Goal: Transaction & Acquisition: Purchase product/service

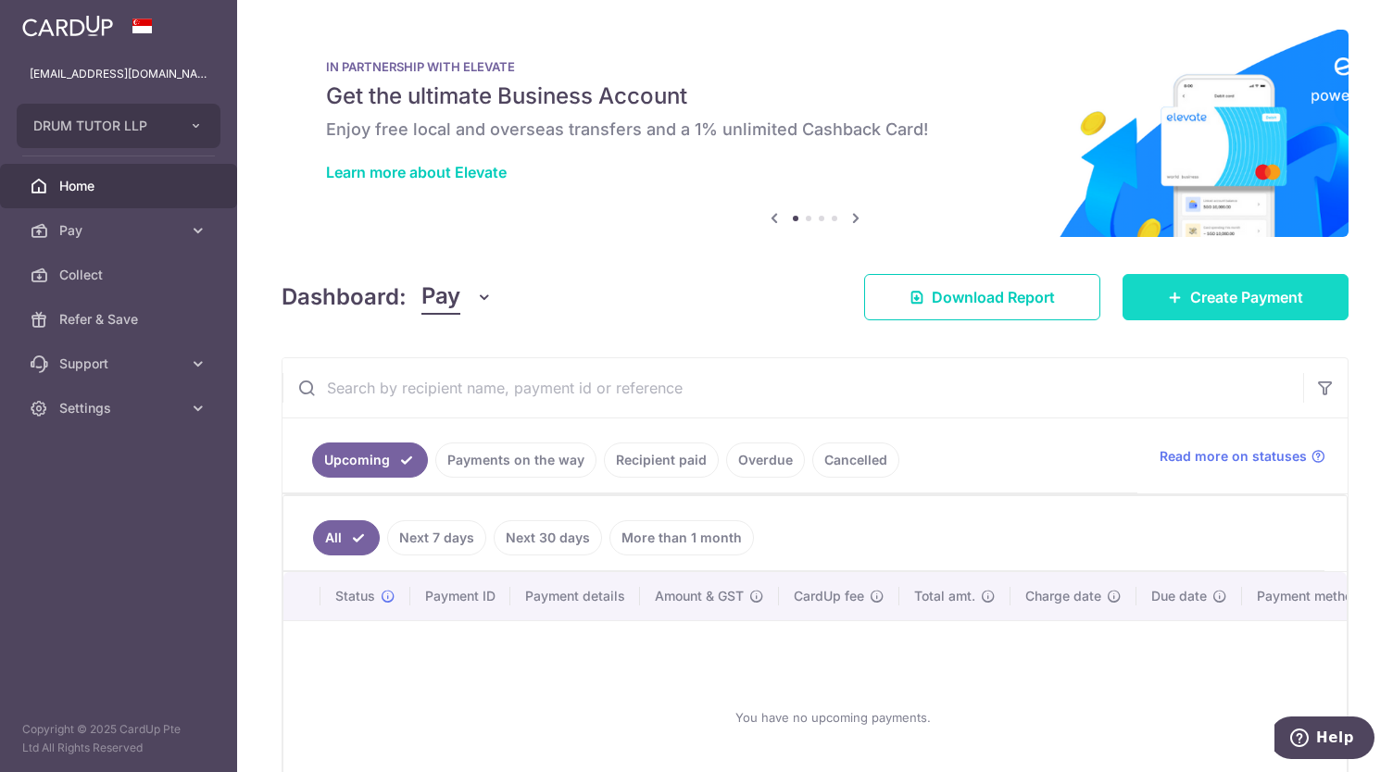
click at [1190, 302] on span "Create Payment" at bounding box center [1246, 297] width 113 height 22
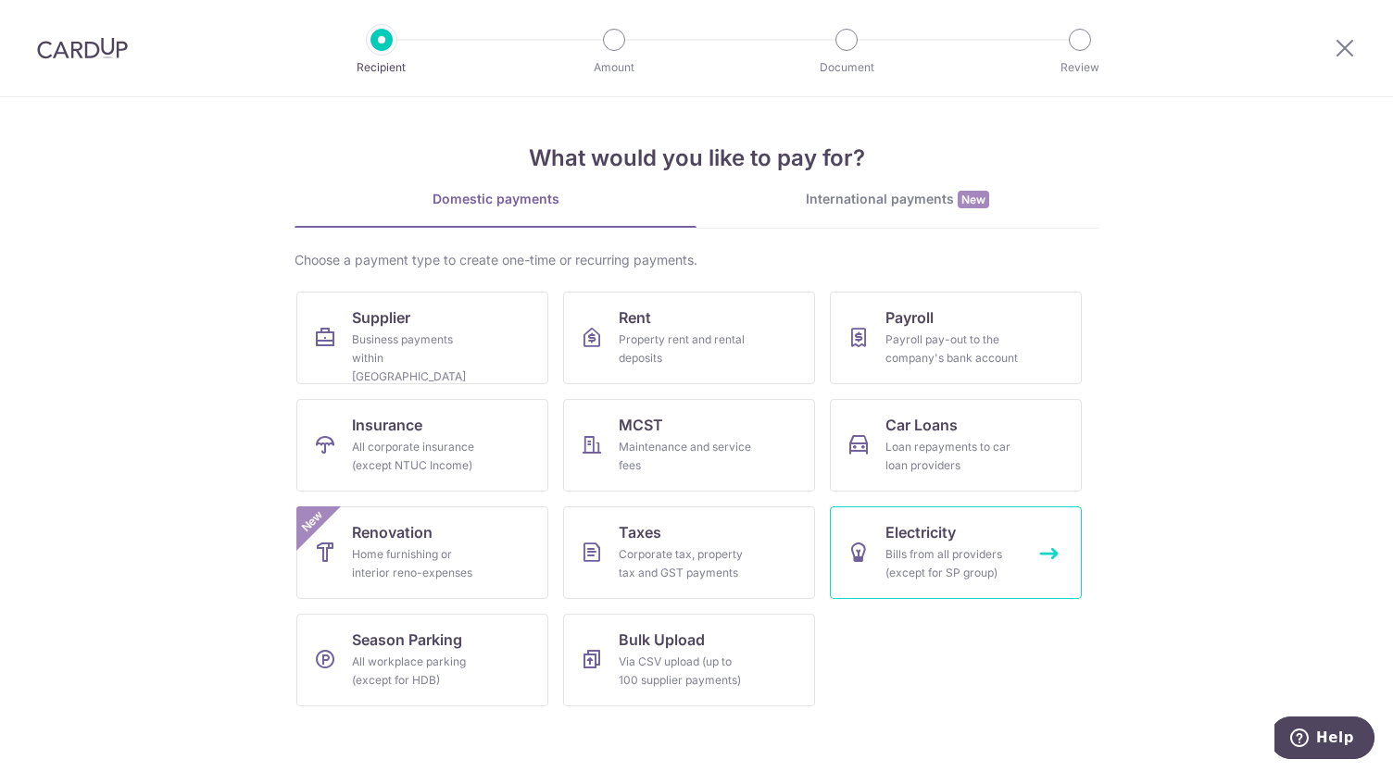
click at [909, 565] on div "Bills from all providers (except for SP group)" at bounding box center [951, 563] width 133 height 37
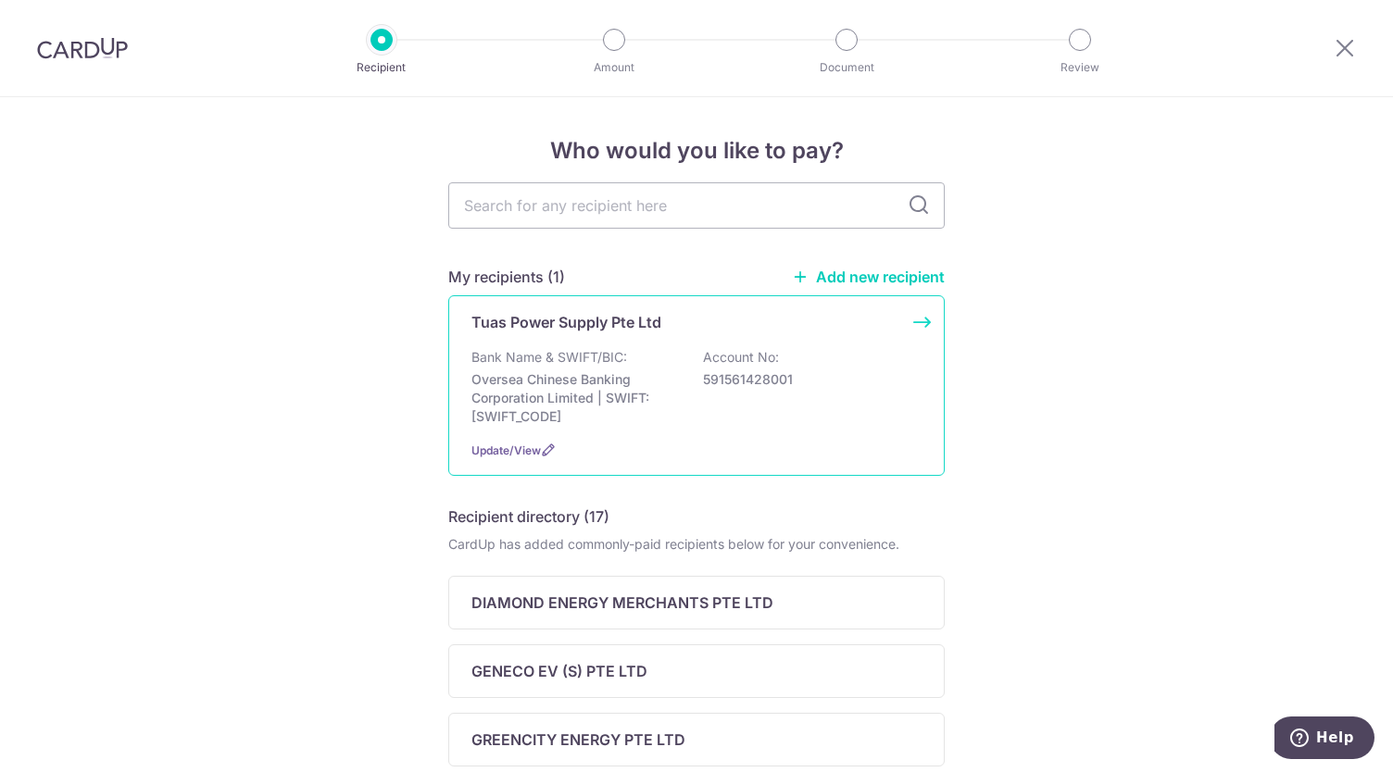
click at [680, 388] on div "Bank Name & SWIFT/BIC: Oversea Chinese Banking Corporation Limited | SWIFT: [SW…" at bounding box center [696, 387] width 450 height 78
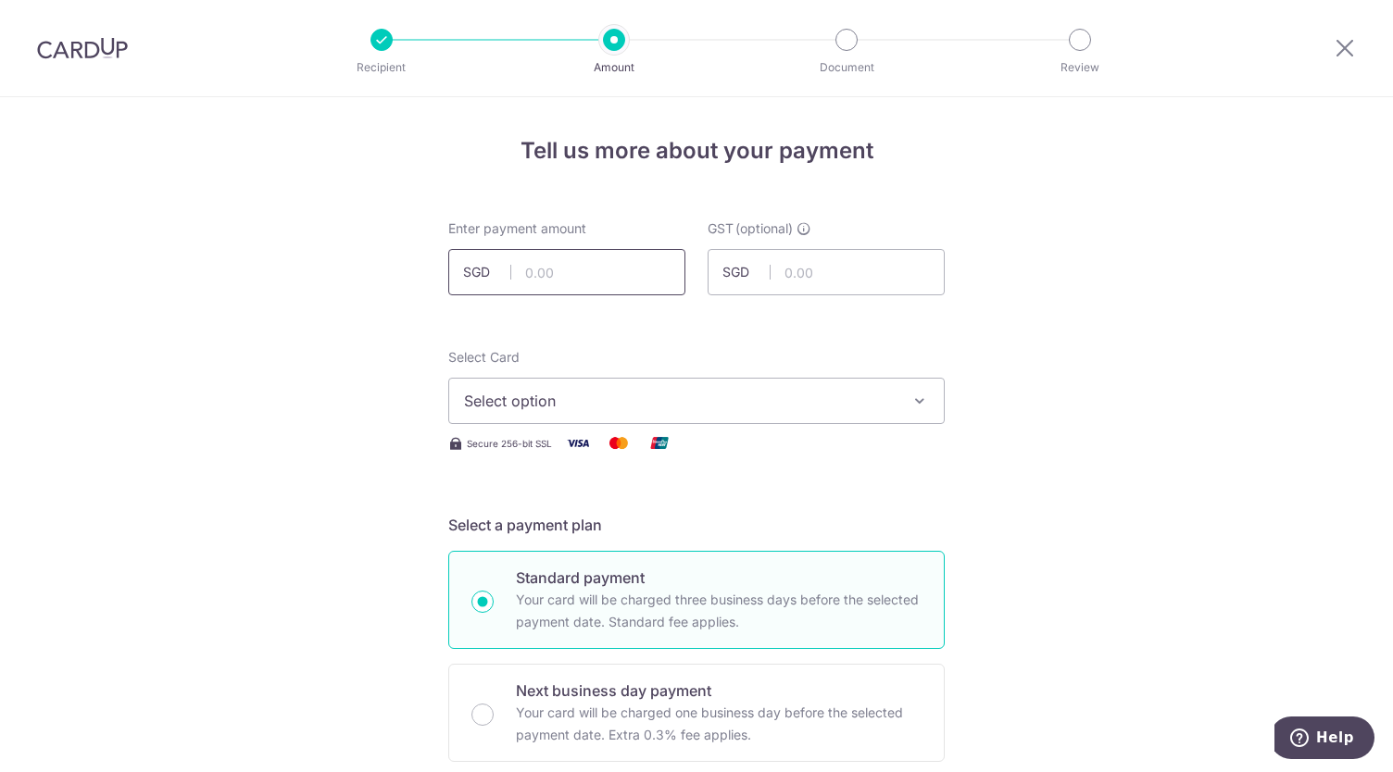
click at [586, 254] on input "text" at bounding box center [566, 272] width 237 height 46
type input "307.77"
click at [511, 395] on span "Select option" at bounding box center [680, 401] width 432 height 22
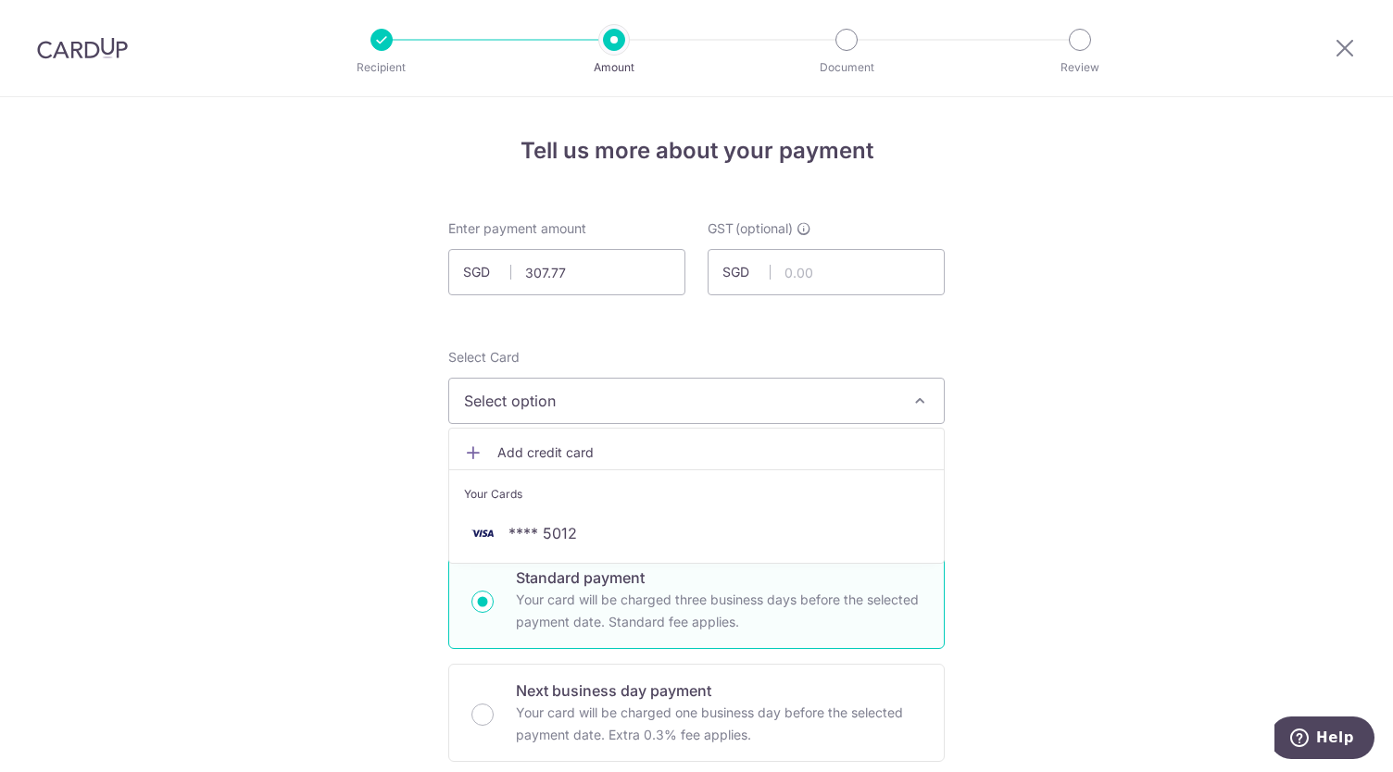
click at [515, 440] on link "Add credit card" at bounding box center [696, 452] width 495 height 33
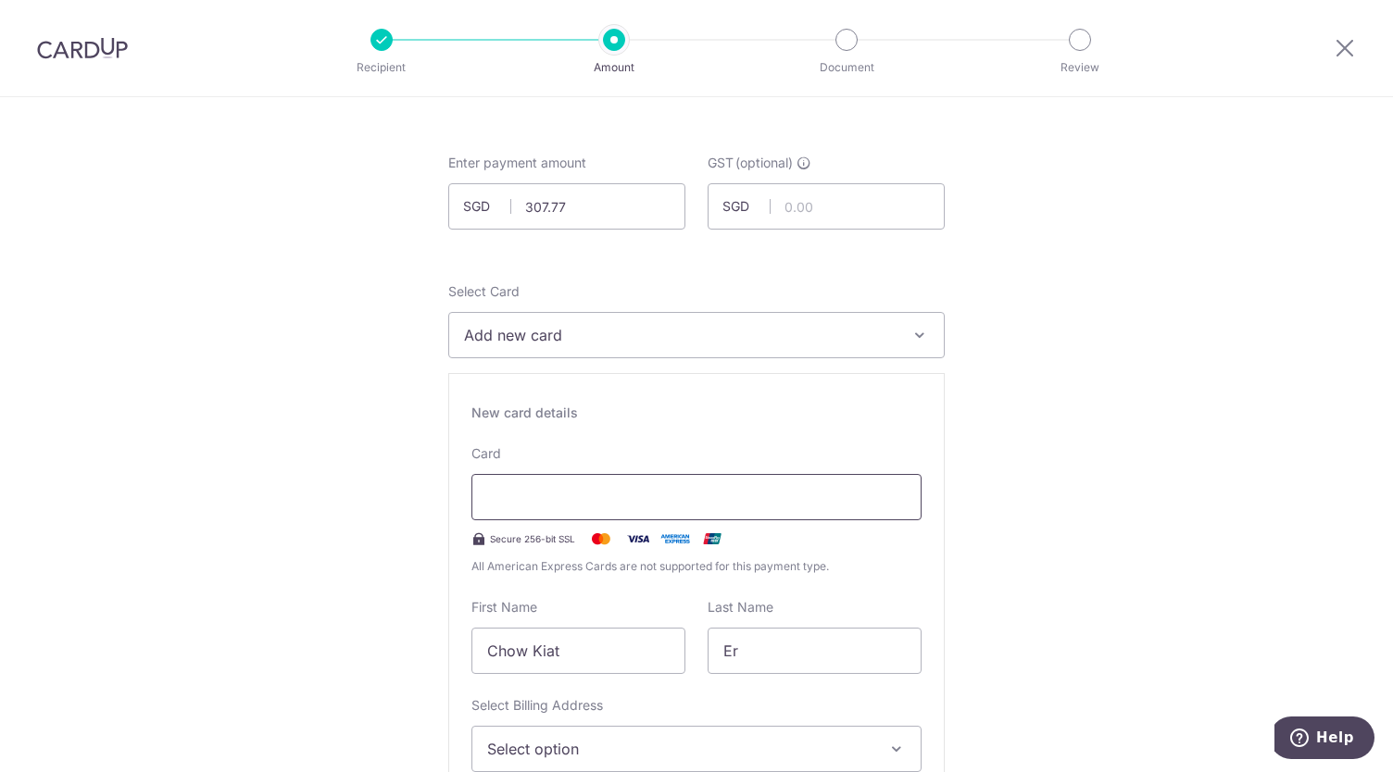
scroll to position [214, 0]
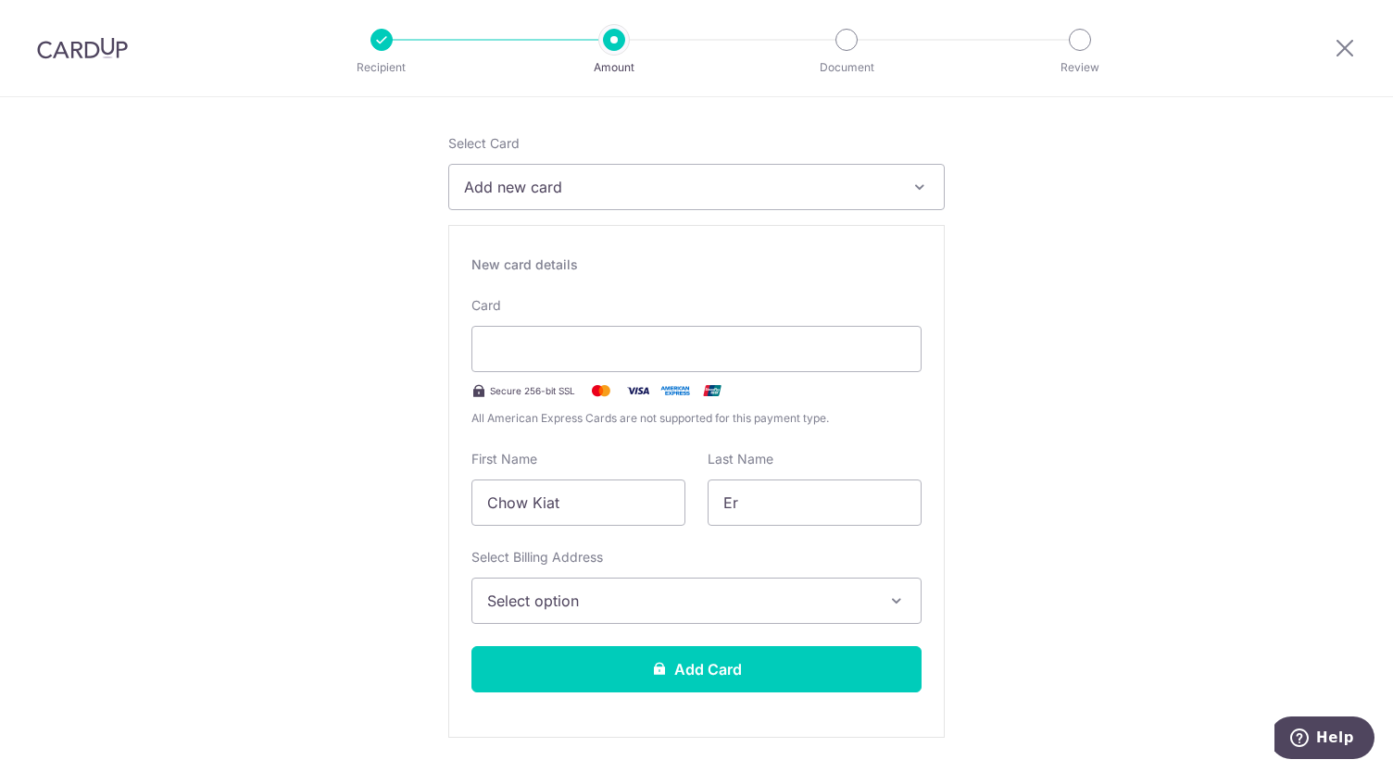
click at [662, 582] on button "Select option" at bounding box center [696, 601] width 450 height 46
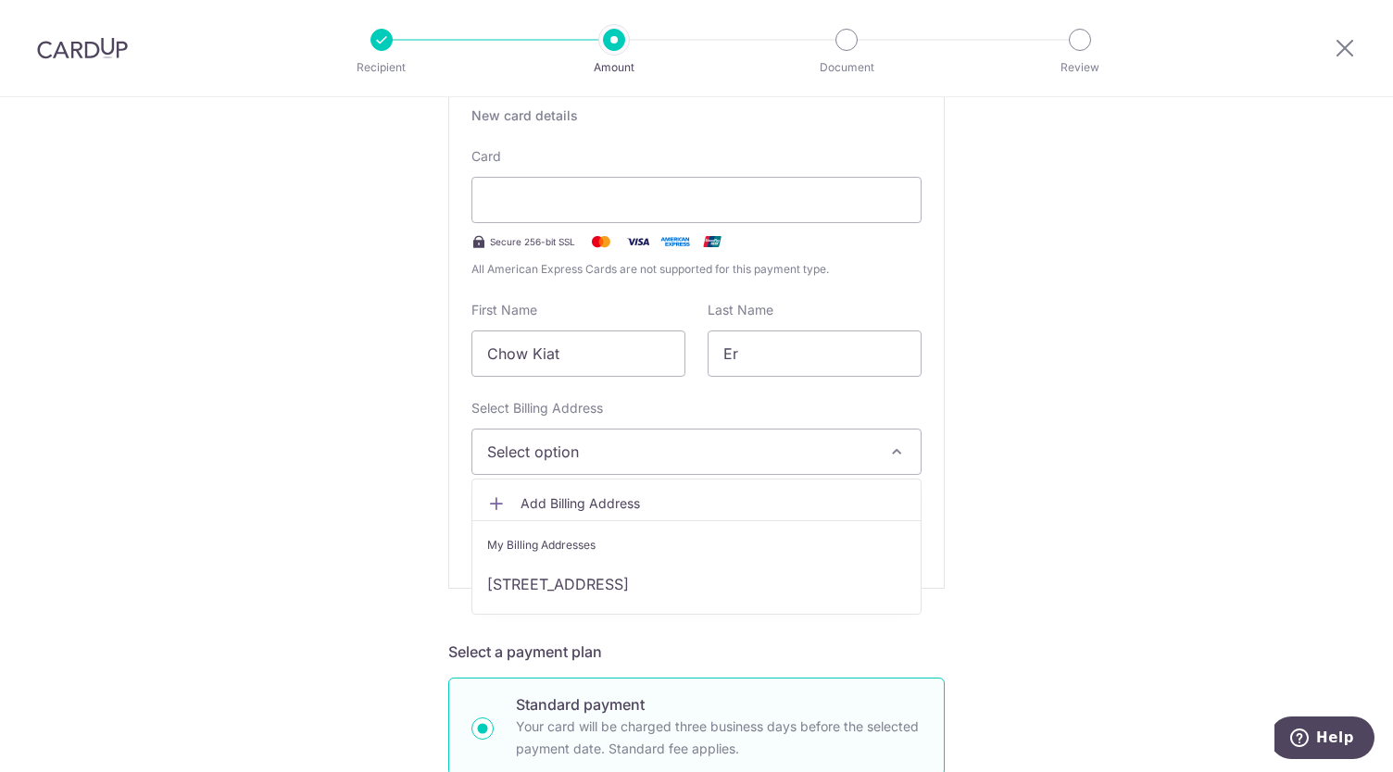
scroll to position [367, 0]
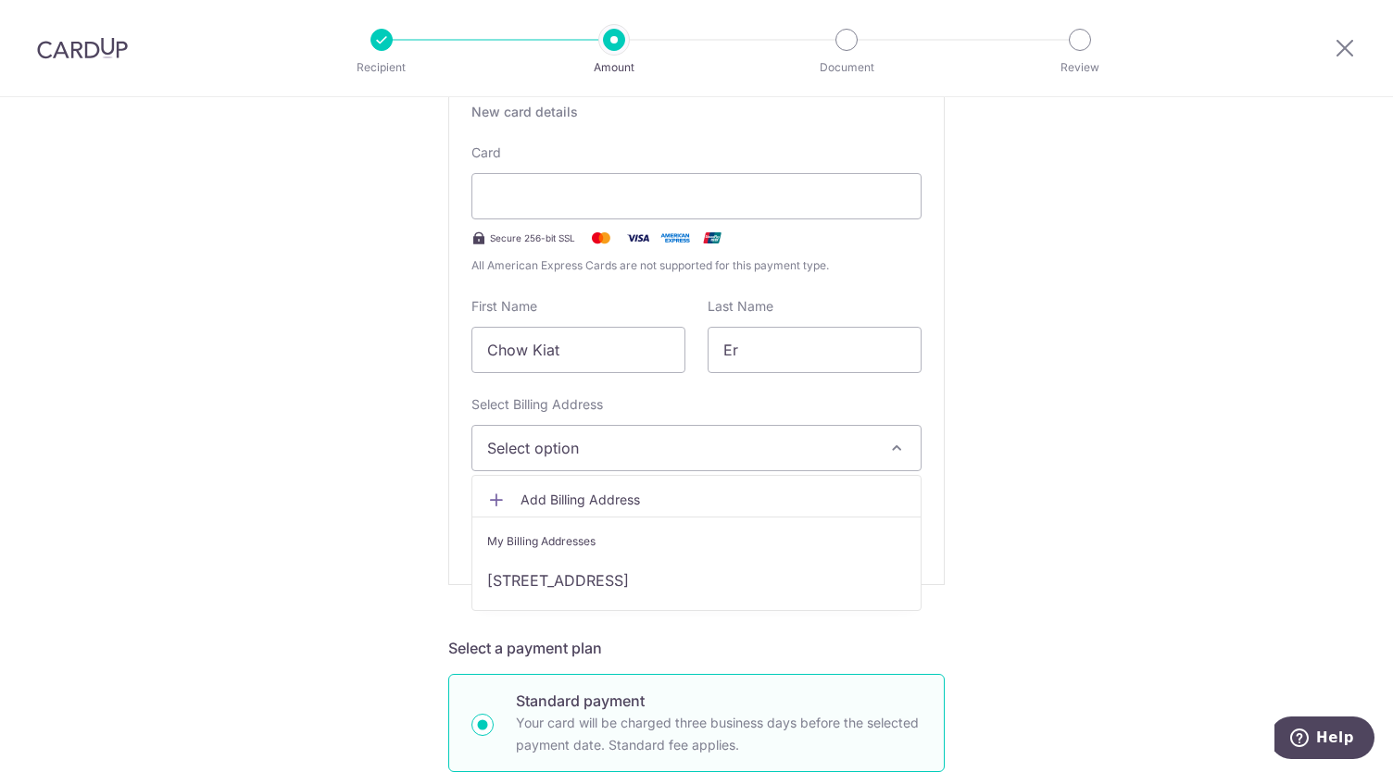
click at [597, 501] on span "Add Billing Address" at bounding box center [712, 500] width 385 height 19
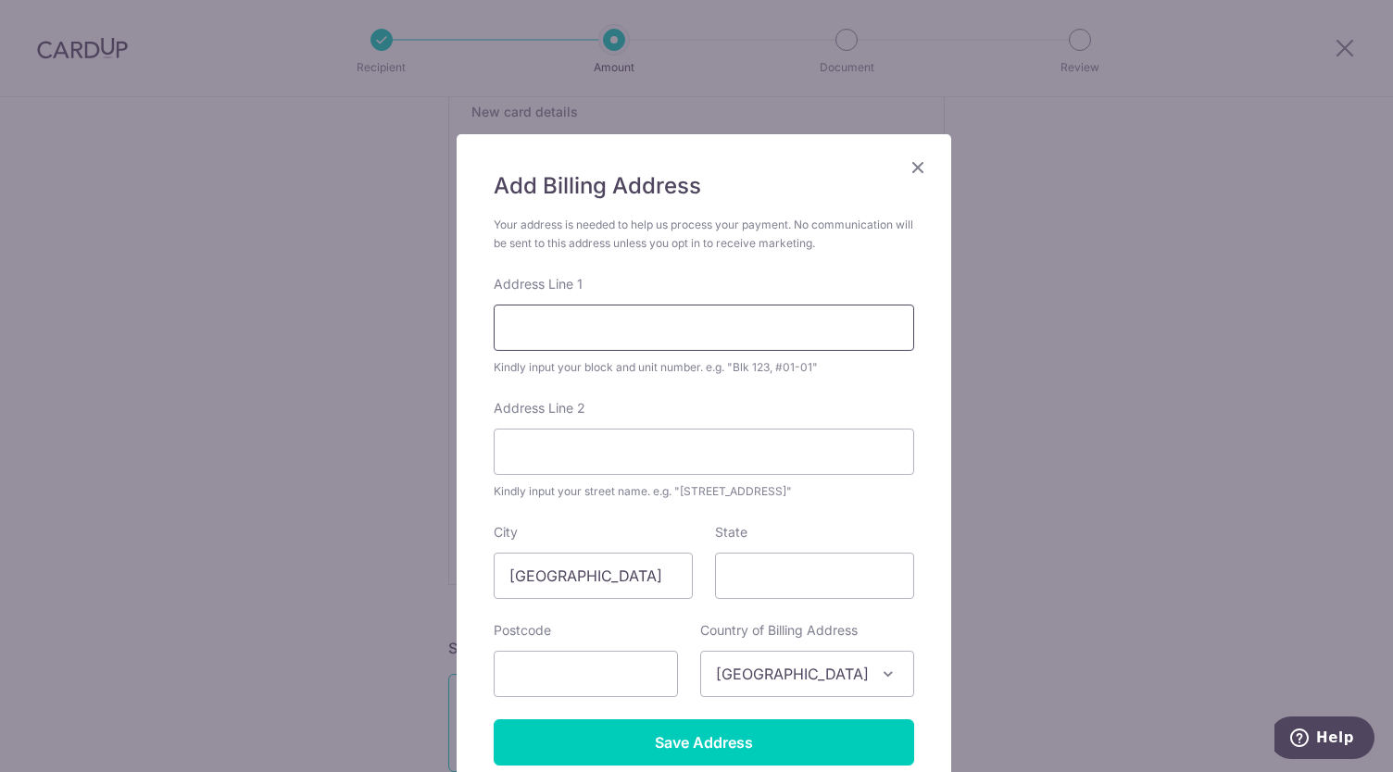
click at [637, 327] on input "Address Line 1" at bounding box center [704, 328] width 420 height 46
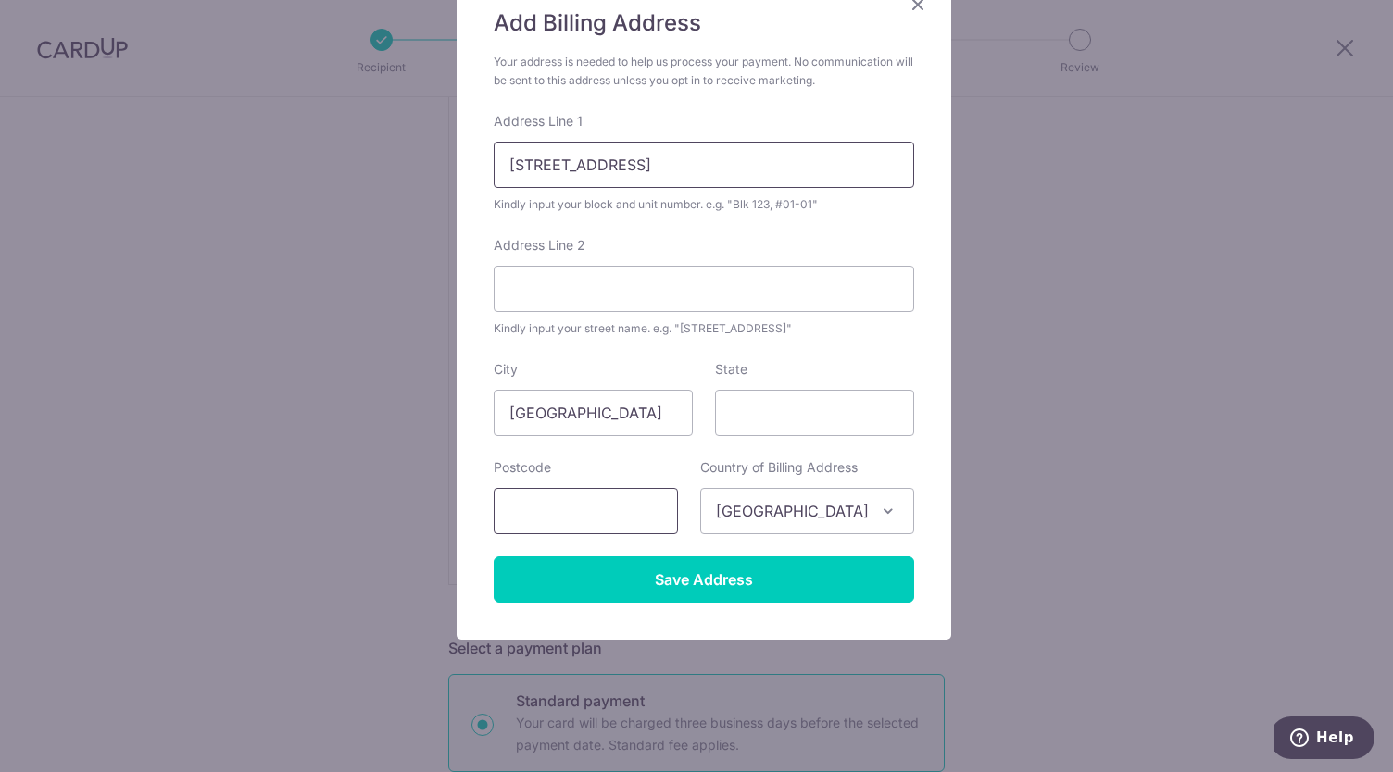
type input "140 Upper Bukit Timah #03-01"
click at [629, 514] on input "text" at bounding box center [586, 511] width 184 height 46
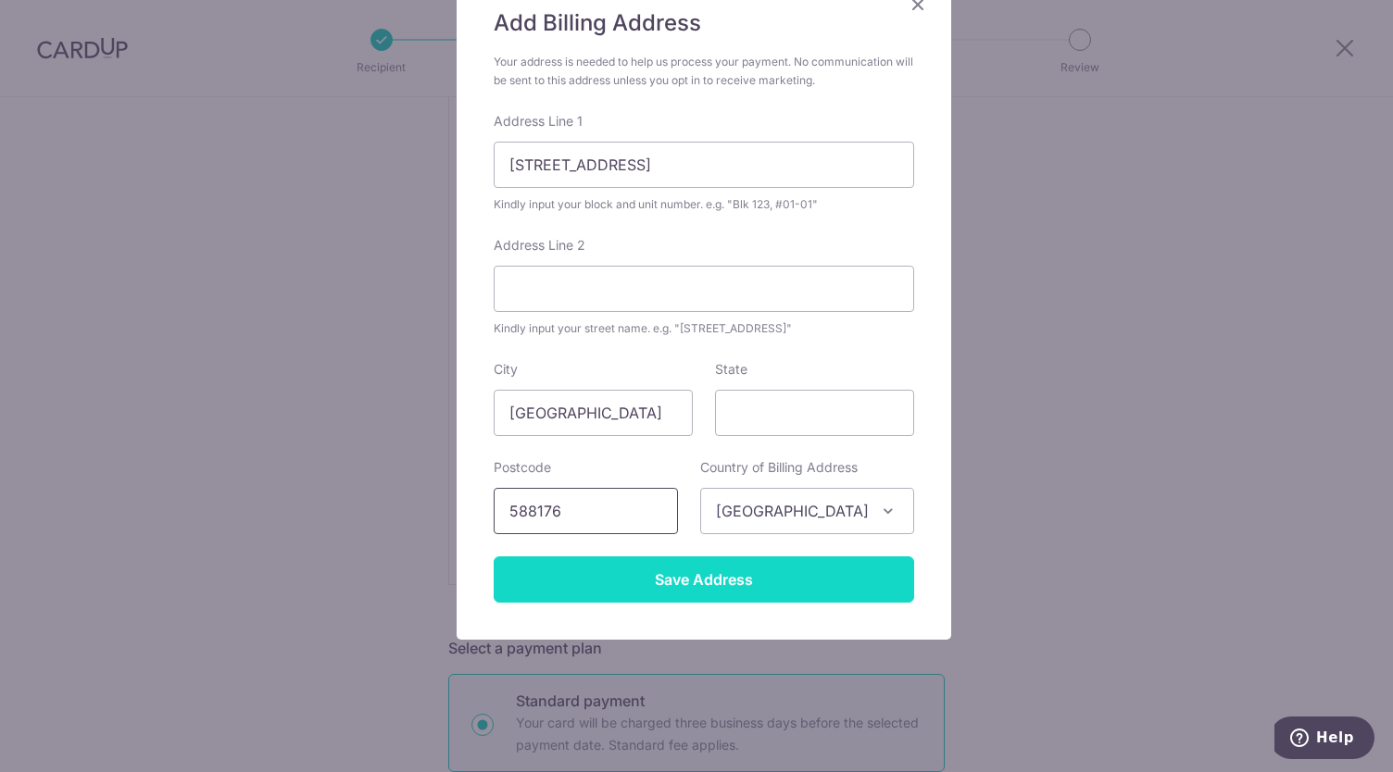
type input "588176"
click at [696, 574] on input "Save Address" at bounding box center [704, 580] width 420 height 46
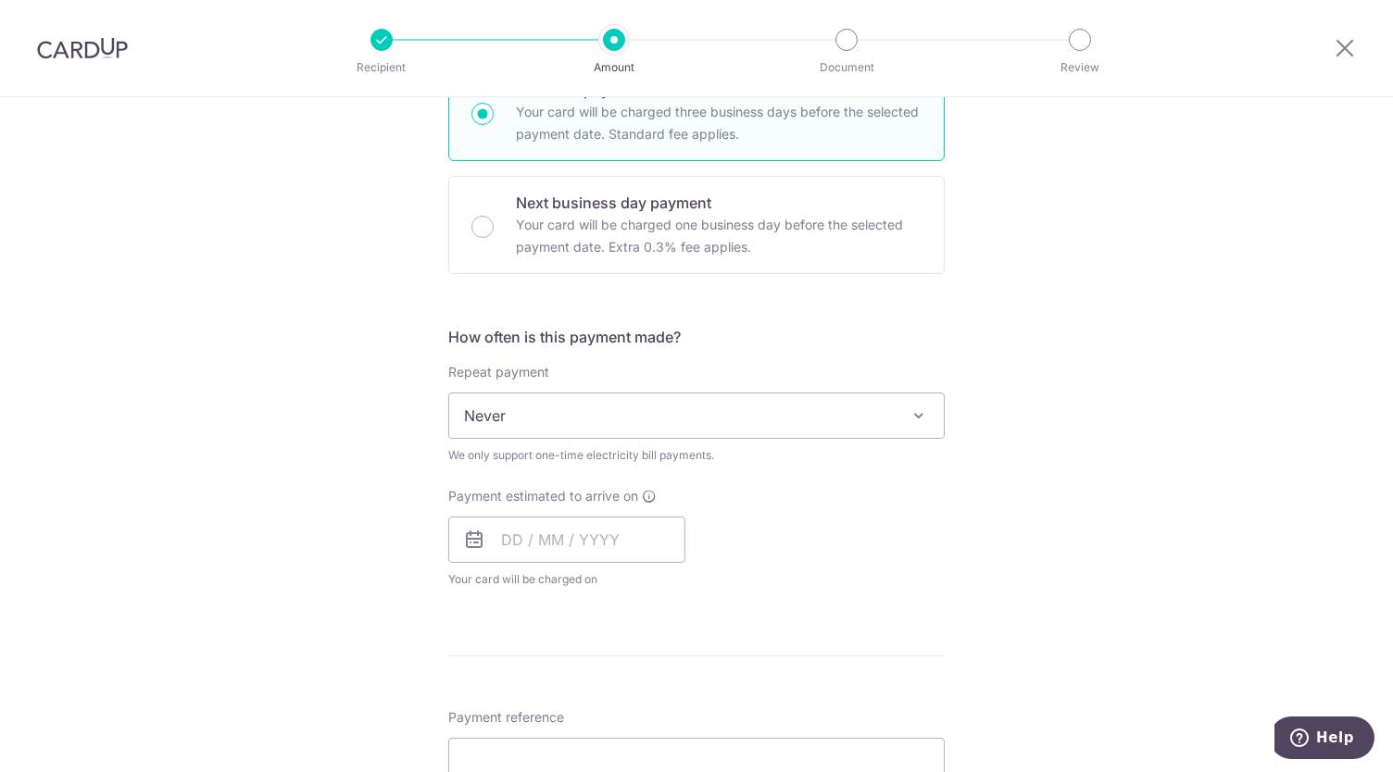
scroll to position [979, 0]
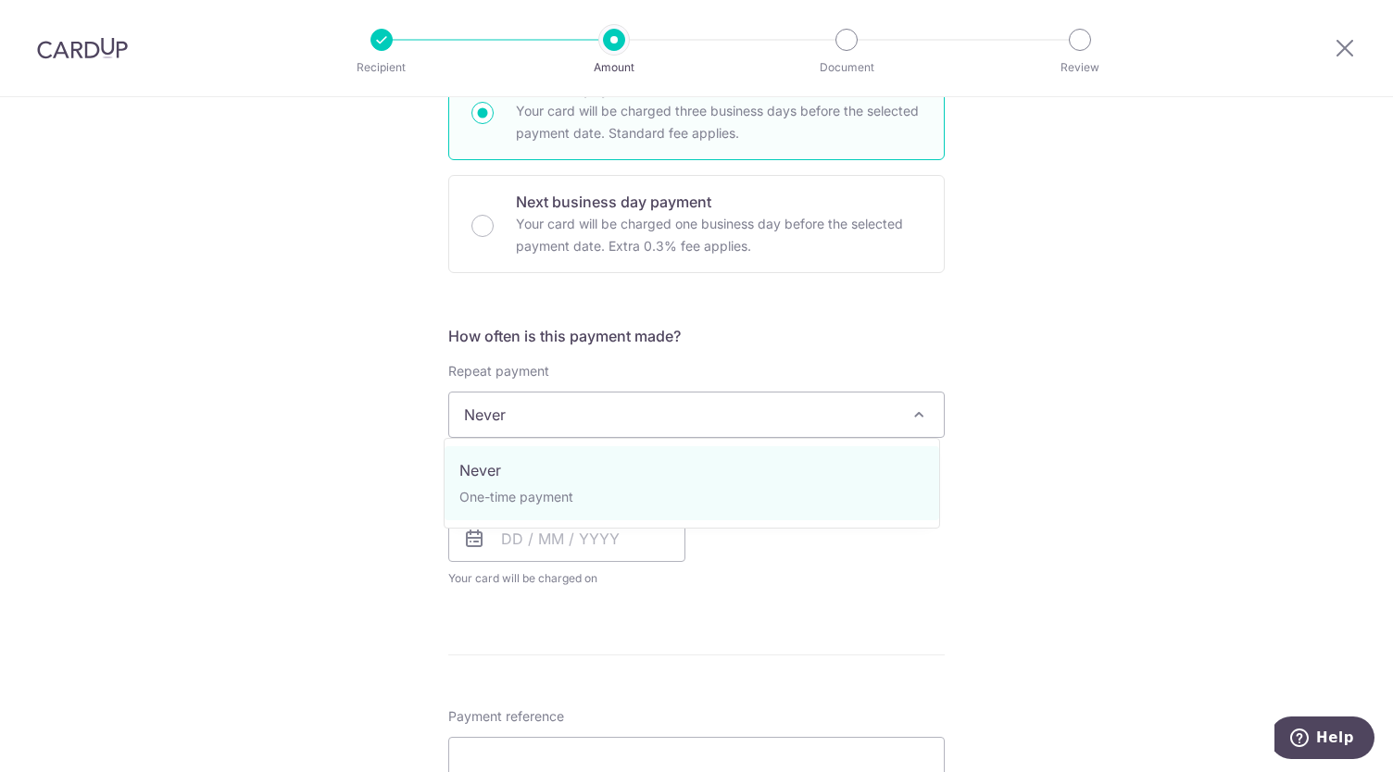
click at [737, 416] on span "Never" at bounding box center [696, 415] width 495 height 44
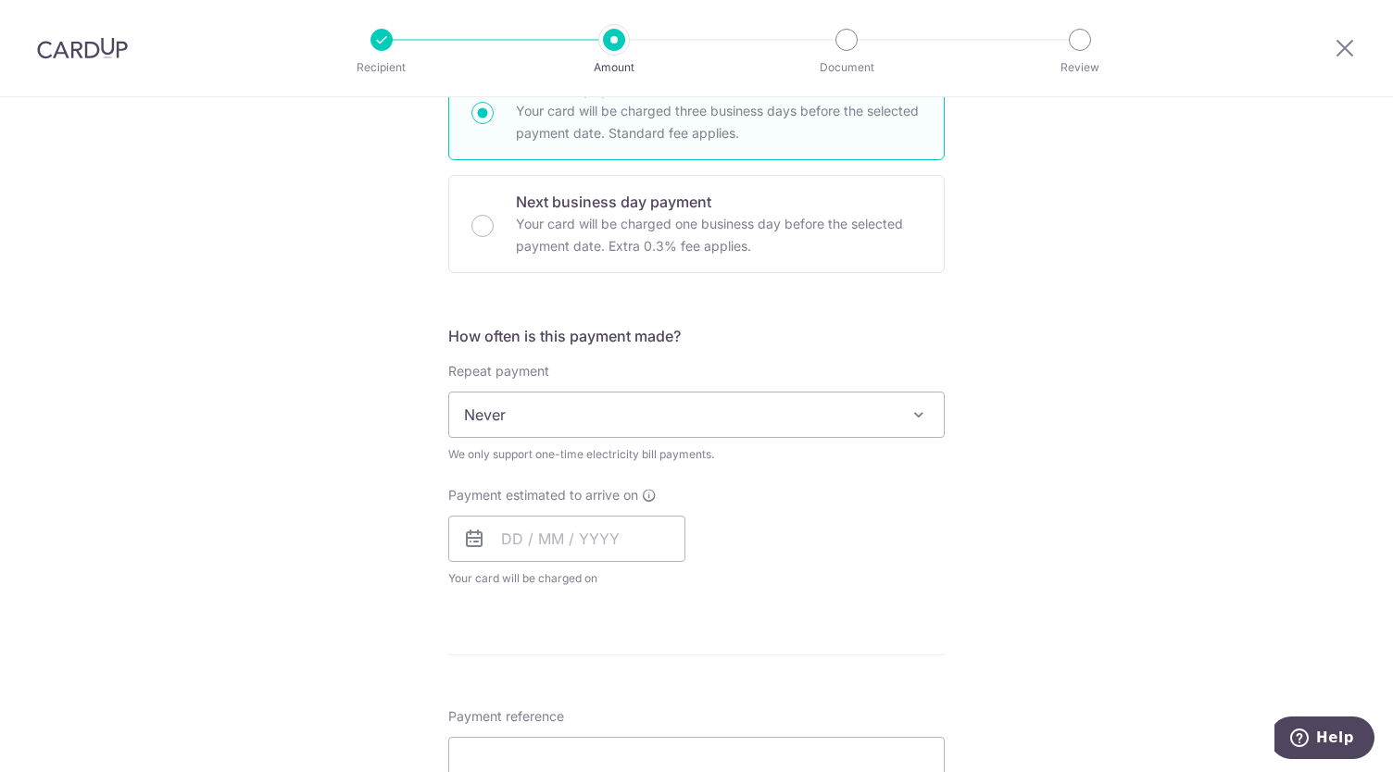
click at [693, 581] on div "Payment estimated to arrive on Your card will be charged on for the first payme…" at bounding box center [696, 537] width 519 height 102
click at [532, 538] on input "text" at bounding box center [566, 539] width 237 height 46
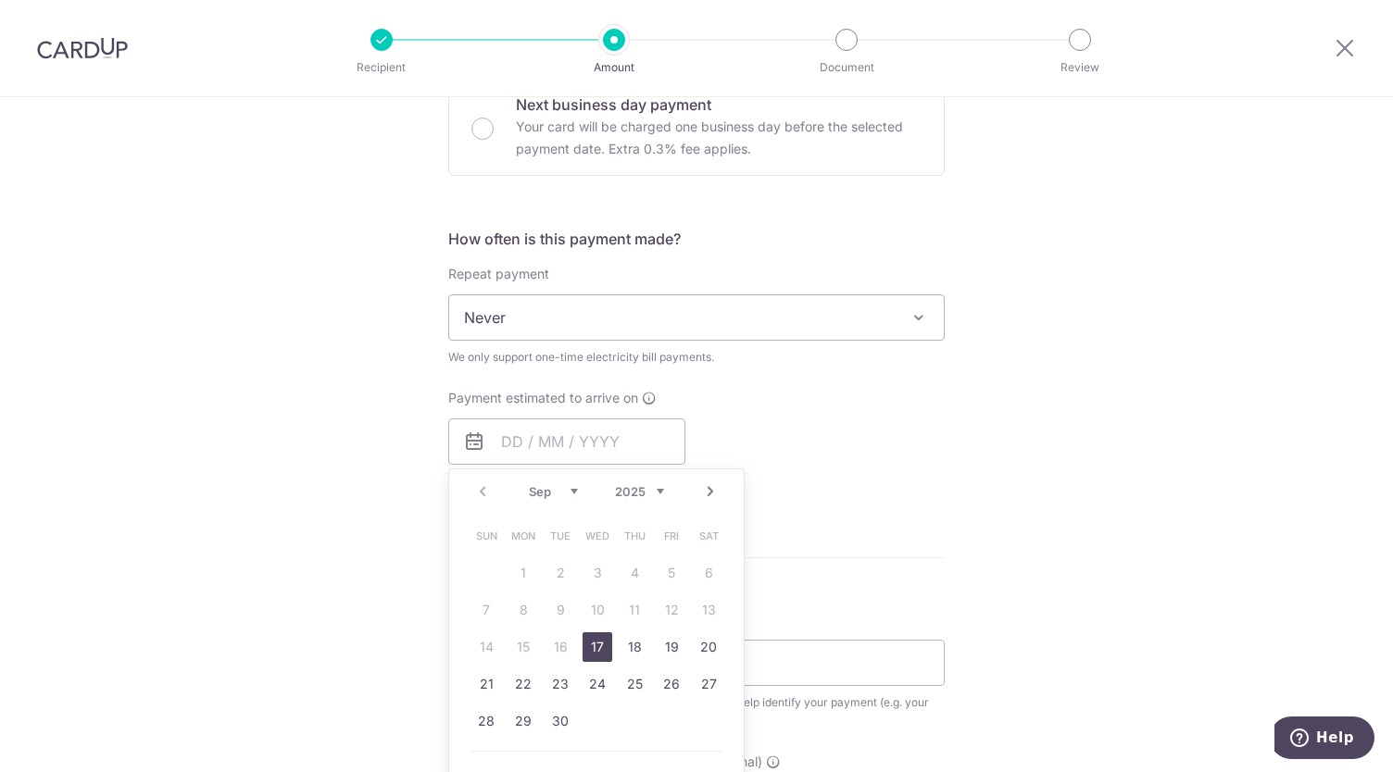
click at [593, 646] on link "17" at bounding box center [598, 648] width 30 height 30
type input "17/09/2025"
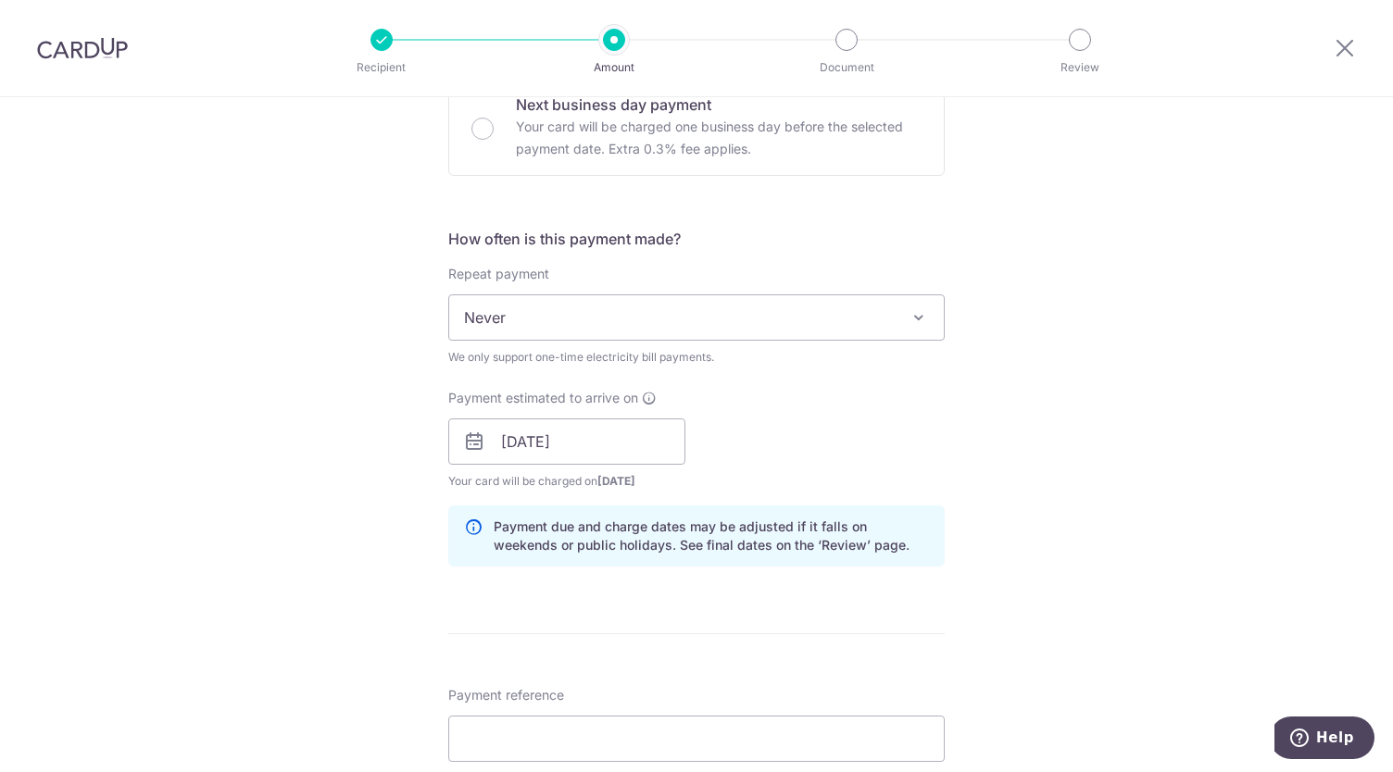
scroll to position [1320, 0]
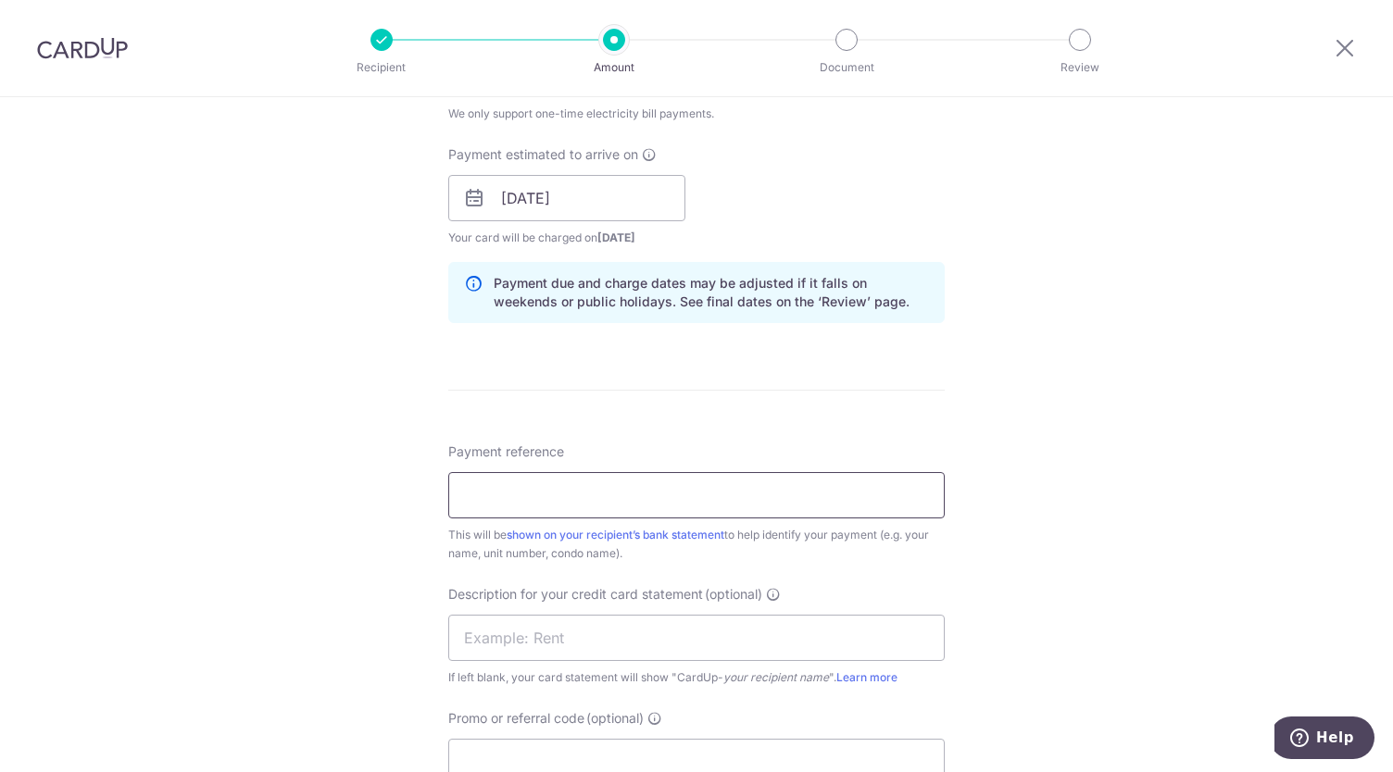
click at [659, 500] on input "Payment reference" at bounding box center [696, 495] width 496 height 46
type input "Drum Tutor Orchard Utilities"
click at [559, 647] on input "text" at bounding box center [696, 638] width 496 height 46
type input "Utilities"
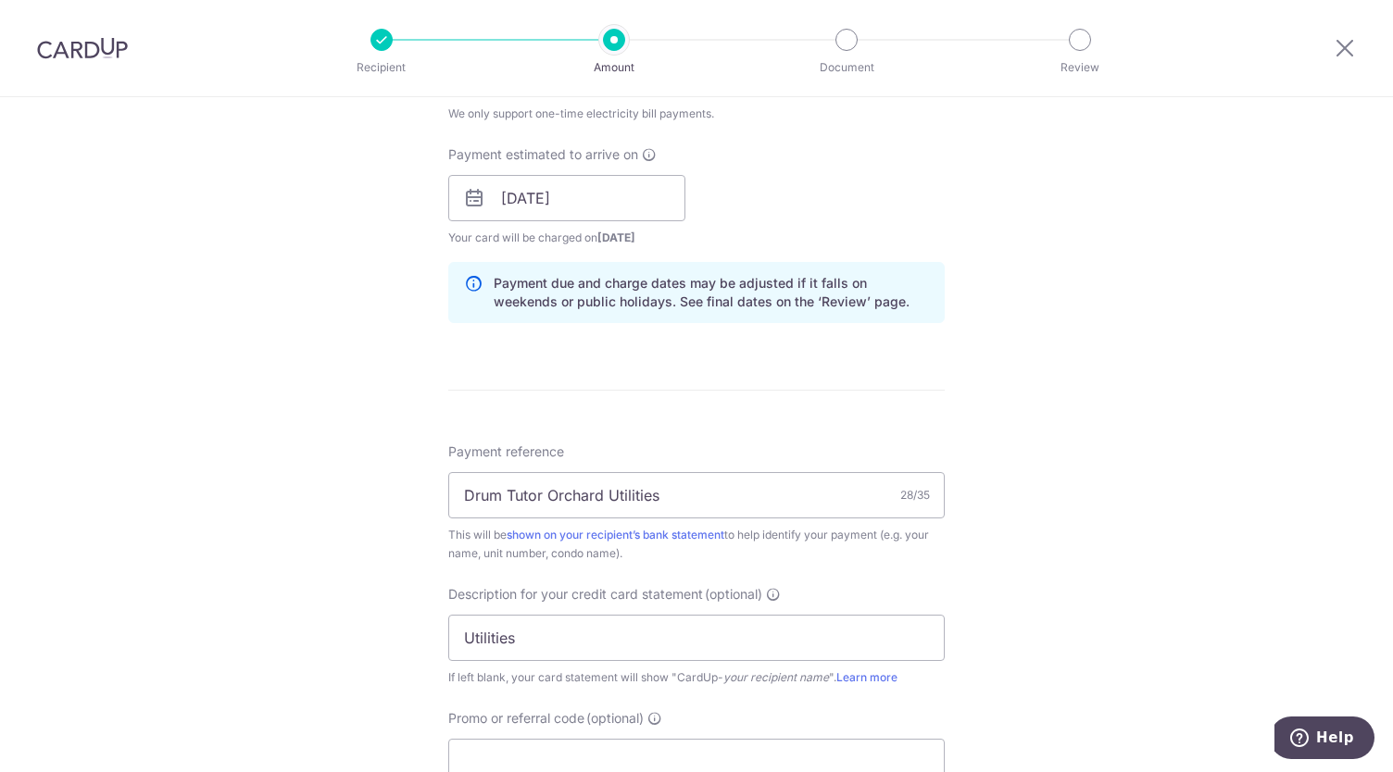
scroll to position [1484, 0]
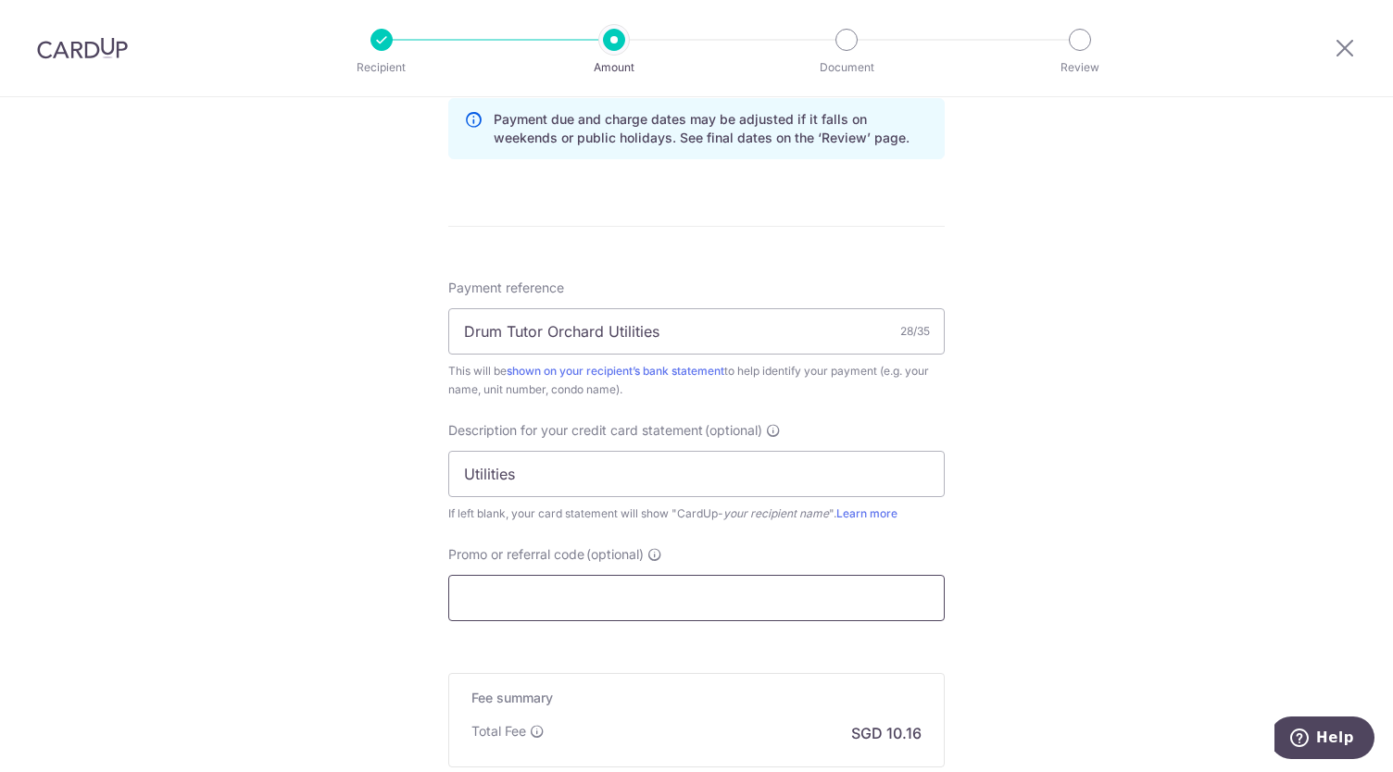
click at [615, 599] on input "Promo or referral code (optional)" at bounding box center [696, 598] width 496 height 46
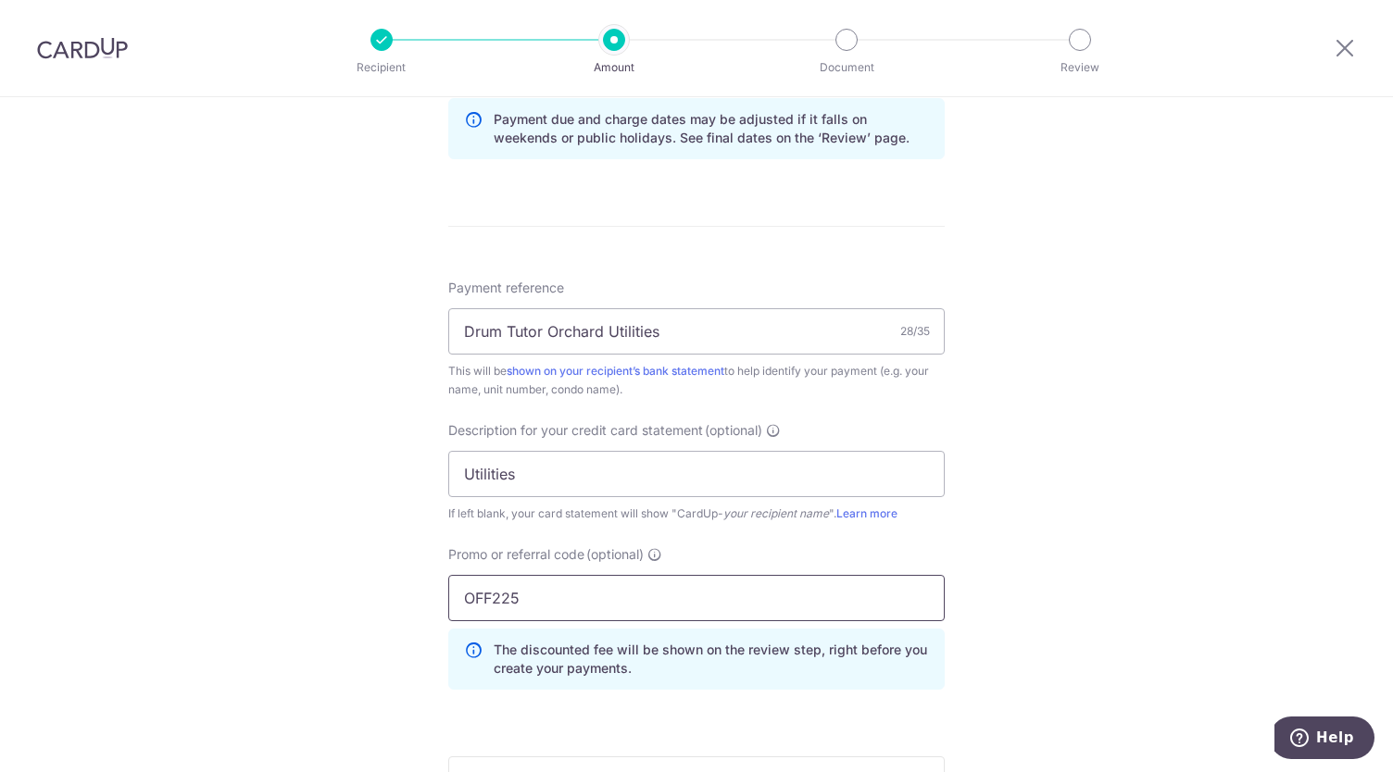
type input "OFF225"
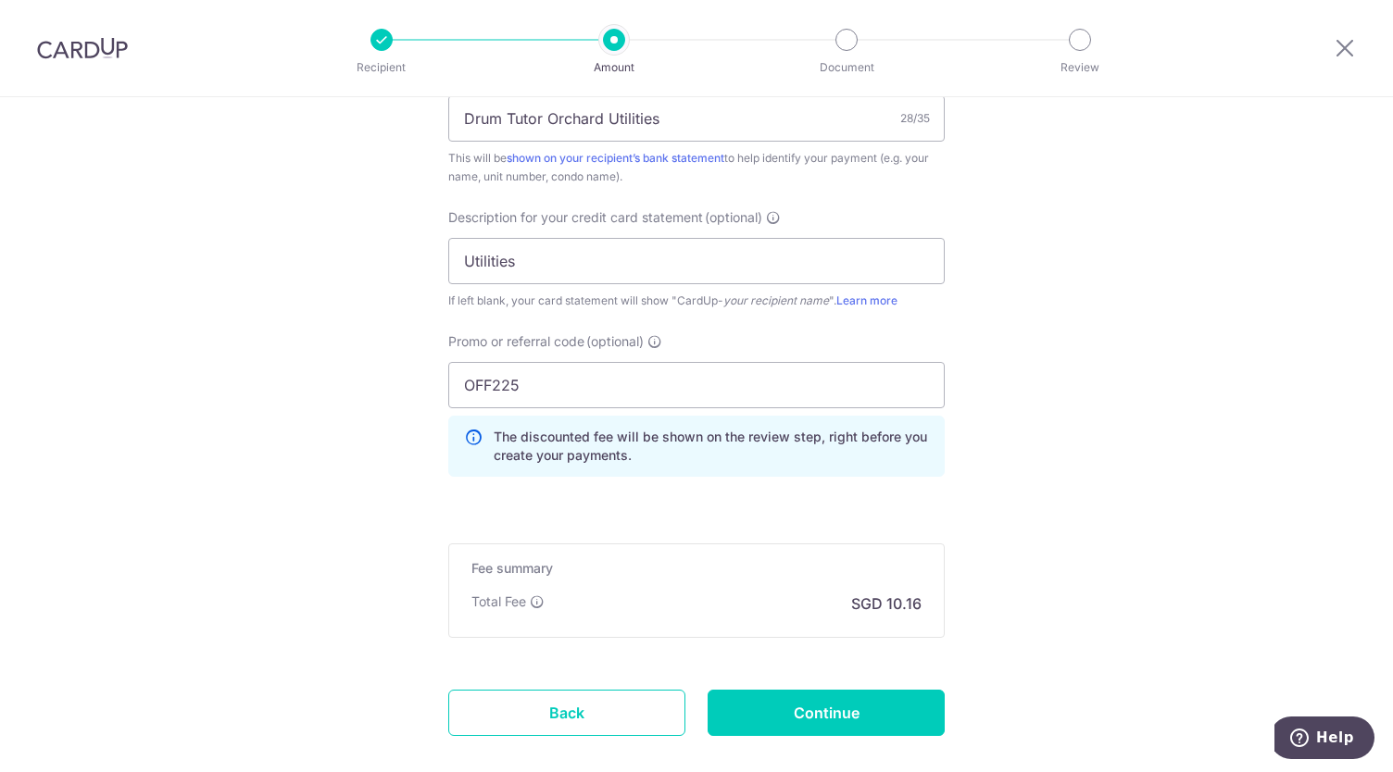
scroll to position [1701, 0]
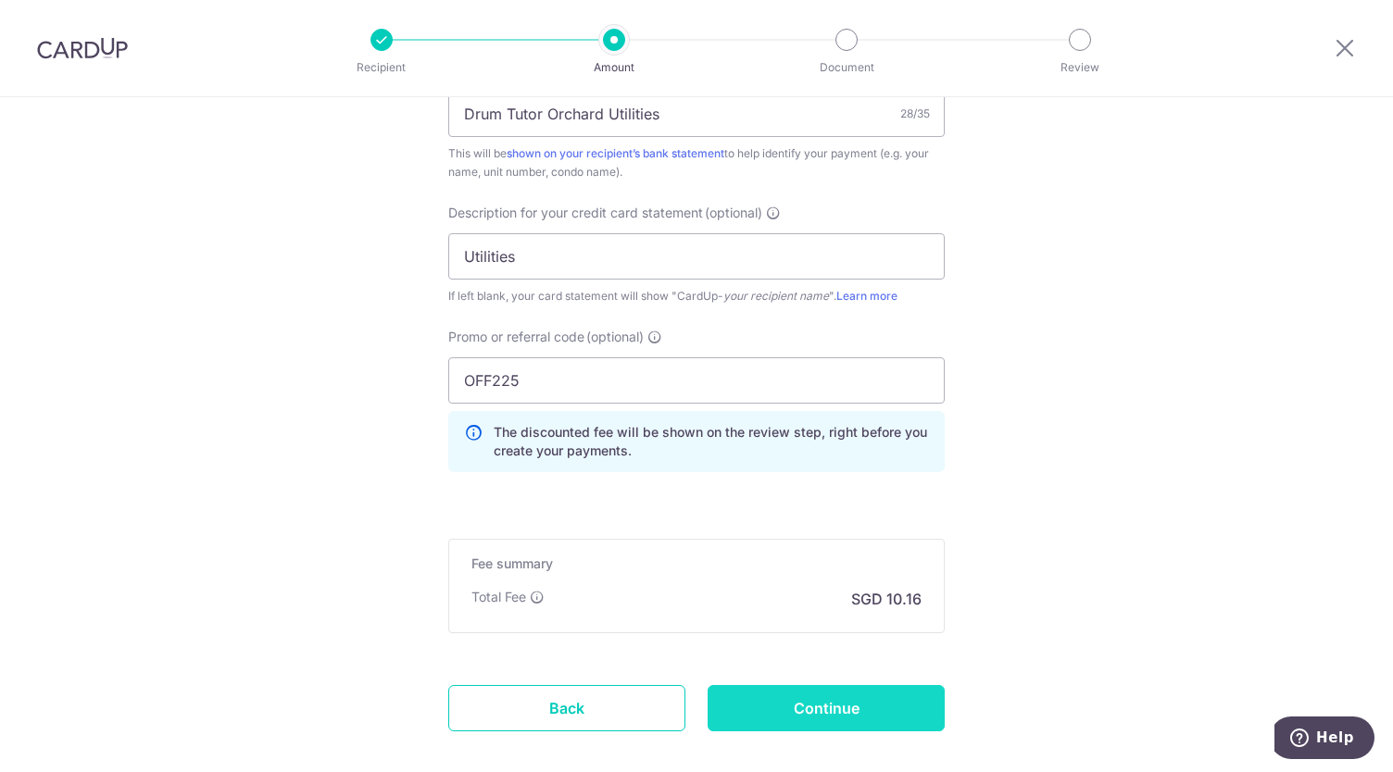
click at [782, 688] on input "Continue" at bounding box center [826, 708] width 237 height 46
type input "Create Schedule"
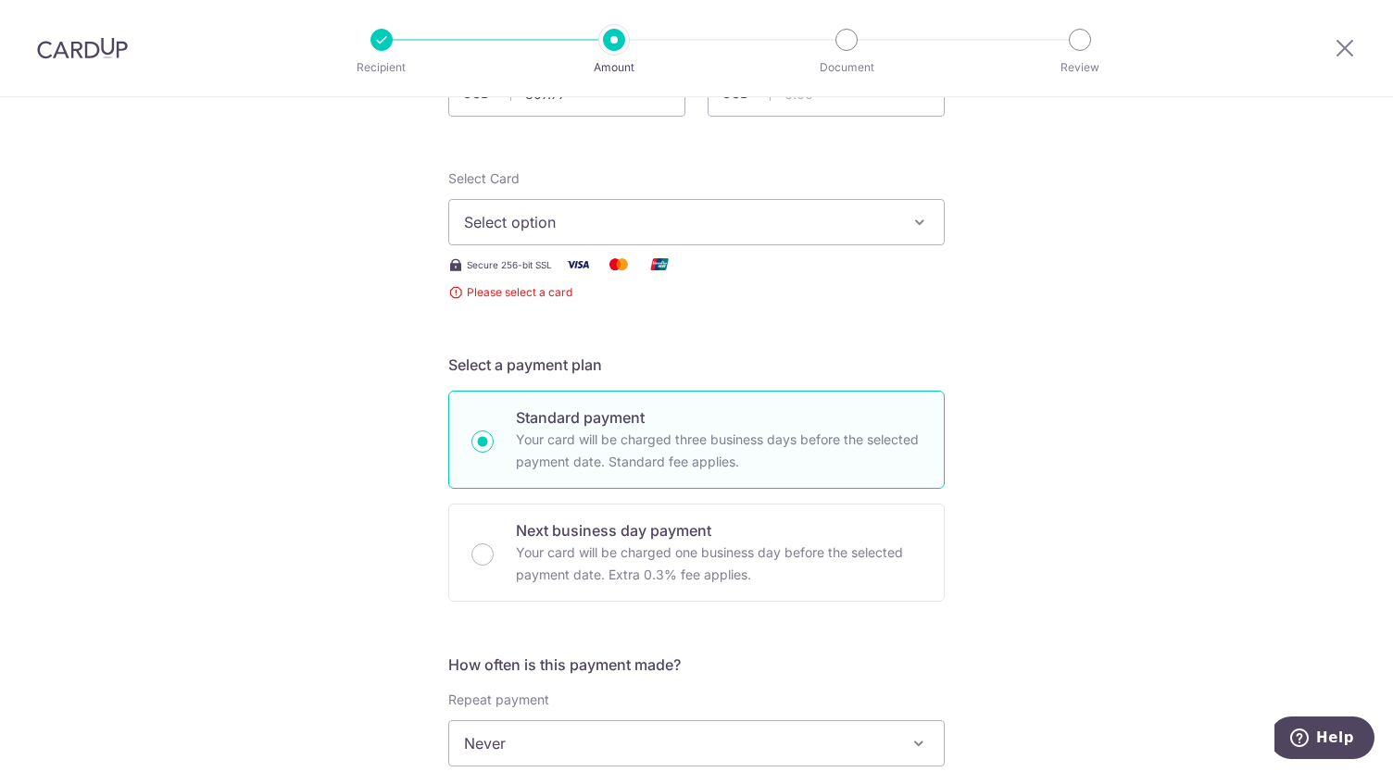
scroll to position [24, 0]
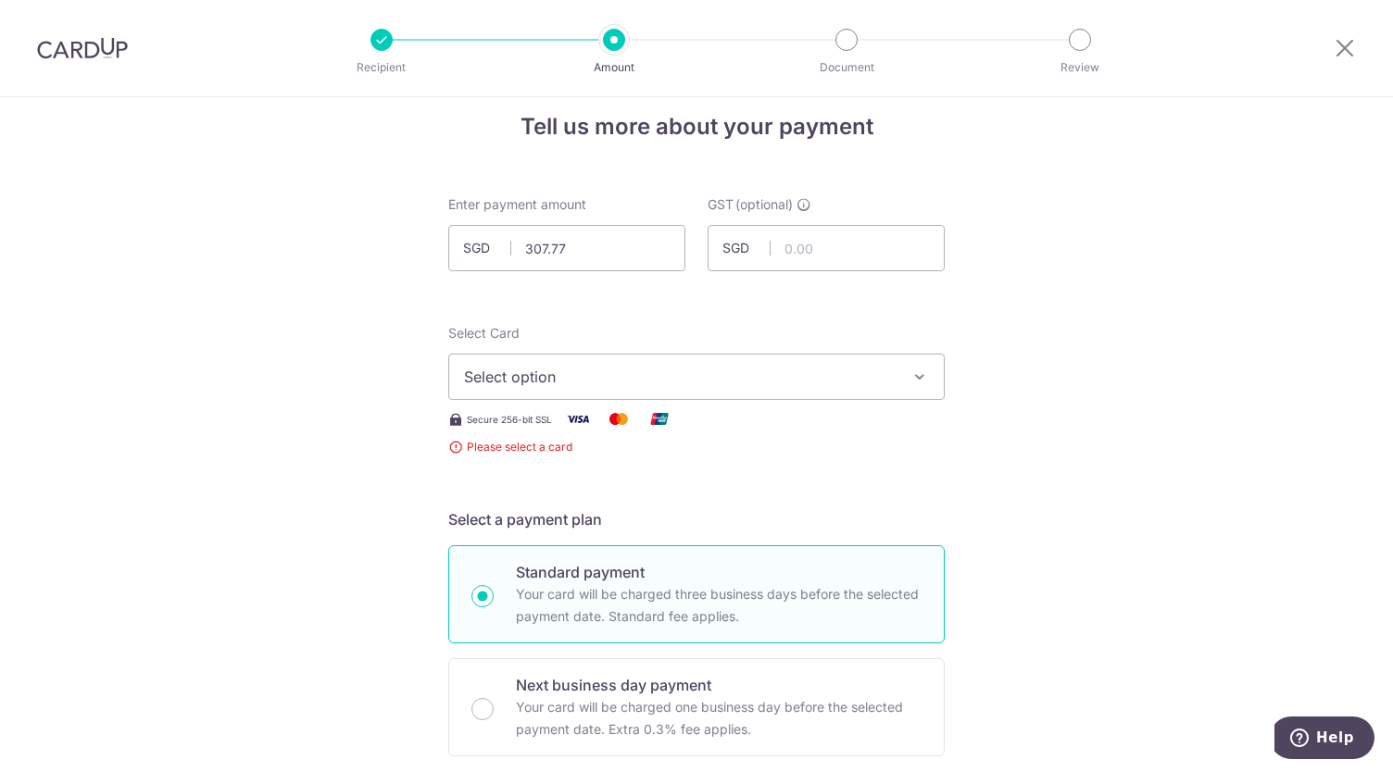
click at [676, 394] on button "Select option" at bounding box center [696, 377] width 496 height 46
click at [560, 433] on span "Add credit card" at bounding box center [713, 429] width 432 height 19
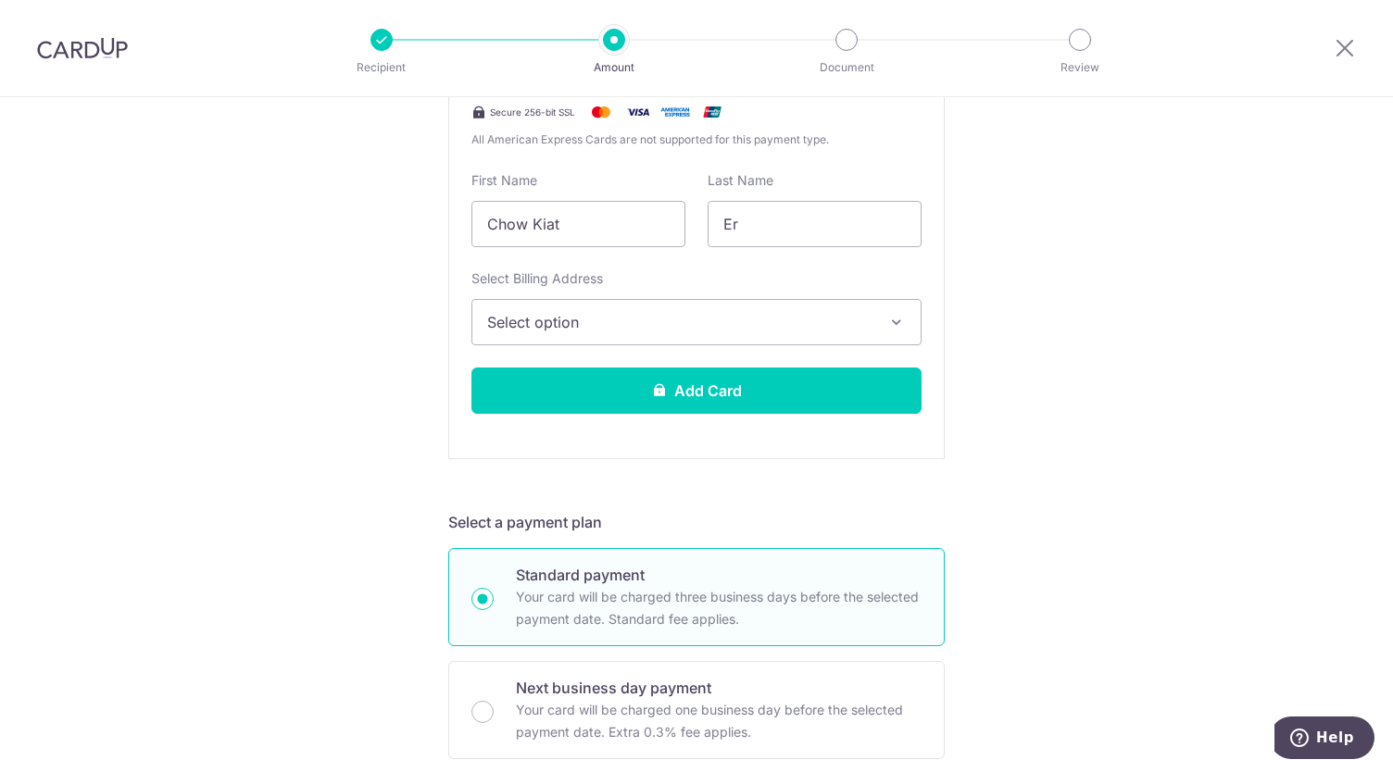
scroll to position [494, 0]
click at [669, 335] on button "Select option" at bounding box center [696, 321] width 450 height 46
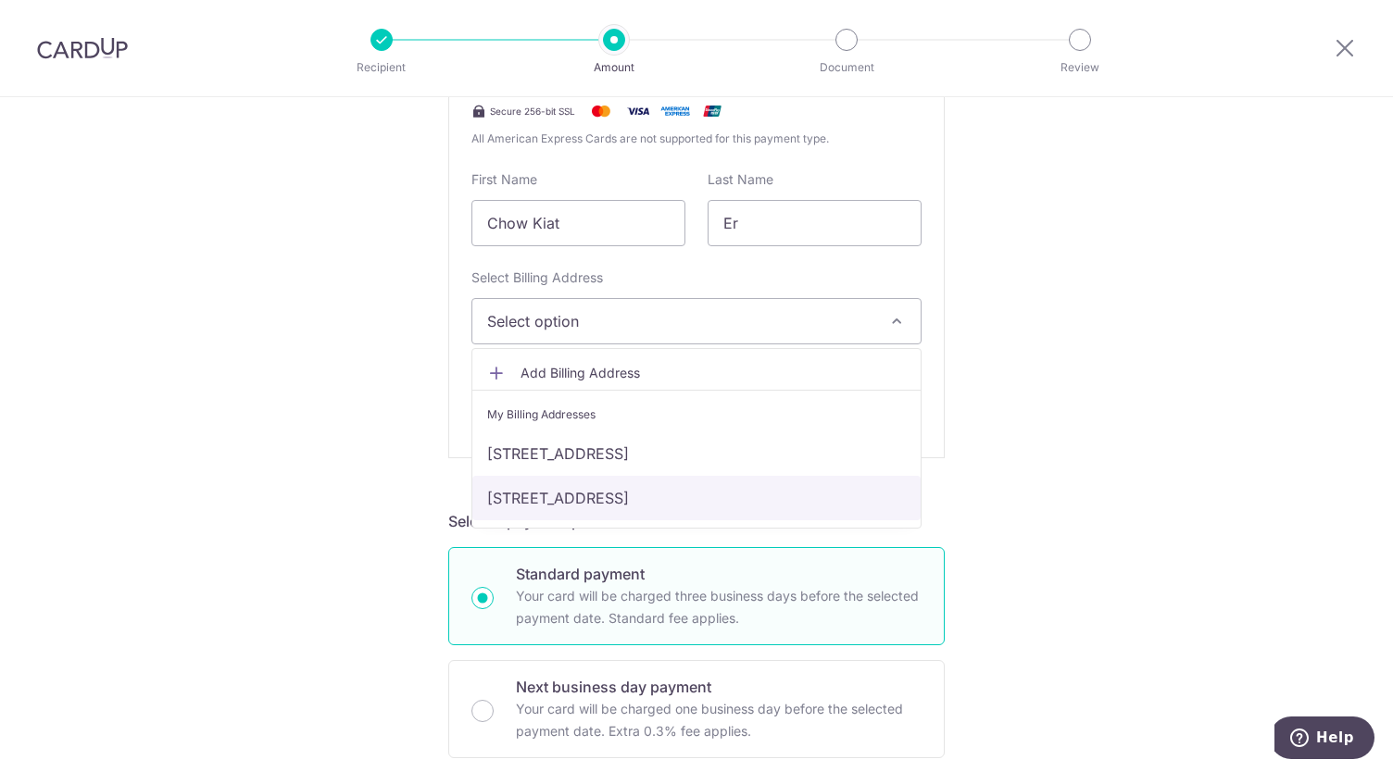
click at [617, 495] on link "140 Upper Bukit Timah #03-01, Singapore, Singapore-588176" at bounding box center [696, 498] width 448 height 44
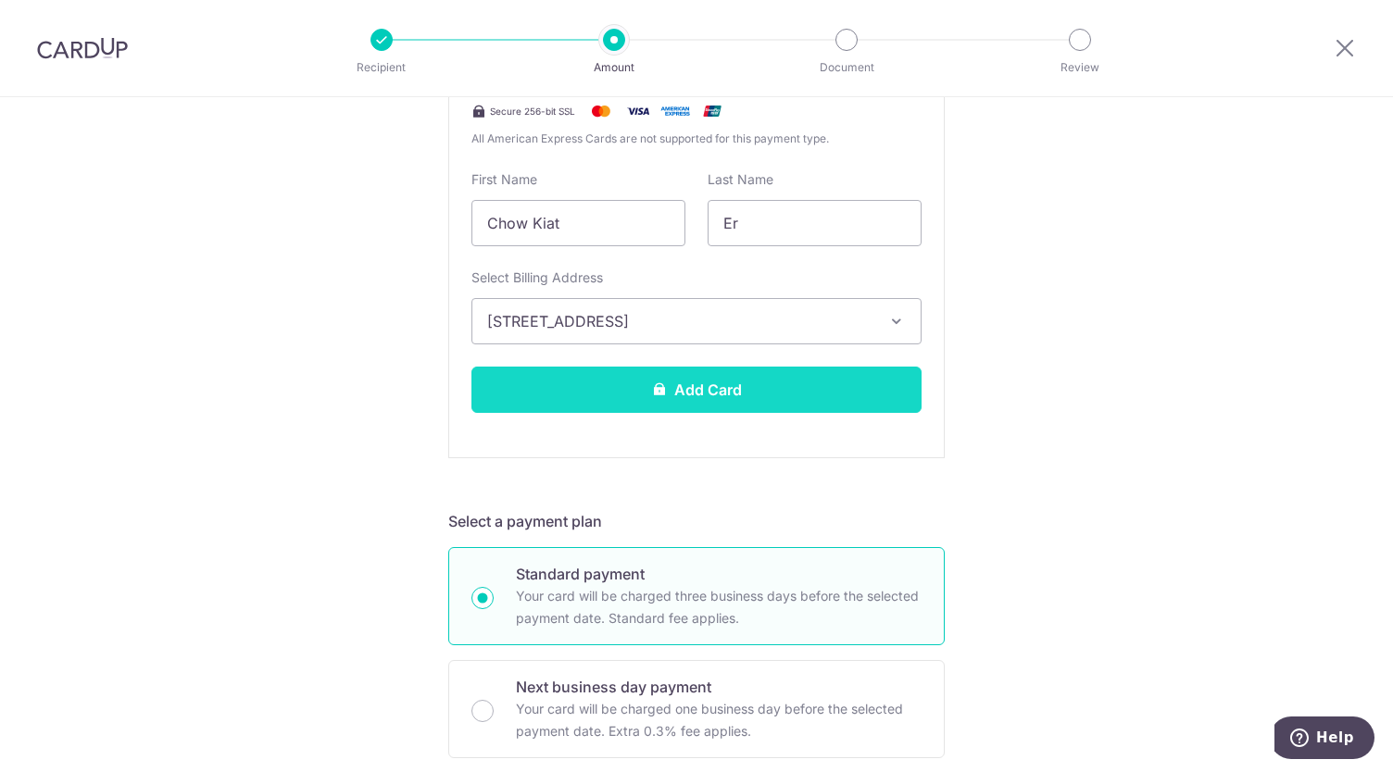
click at [682, 383] on button "Add Card" at bounding box center [696, 390] width 450 height 46
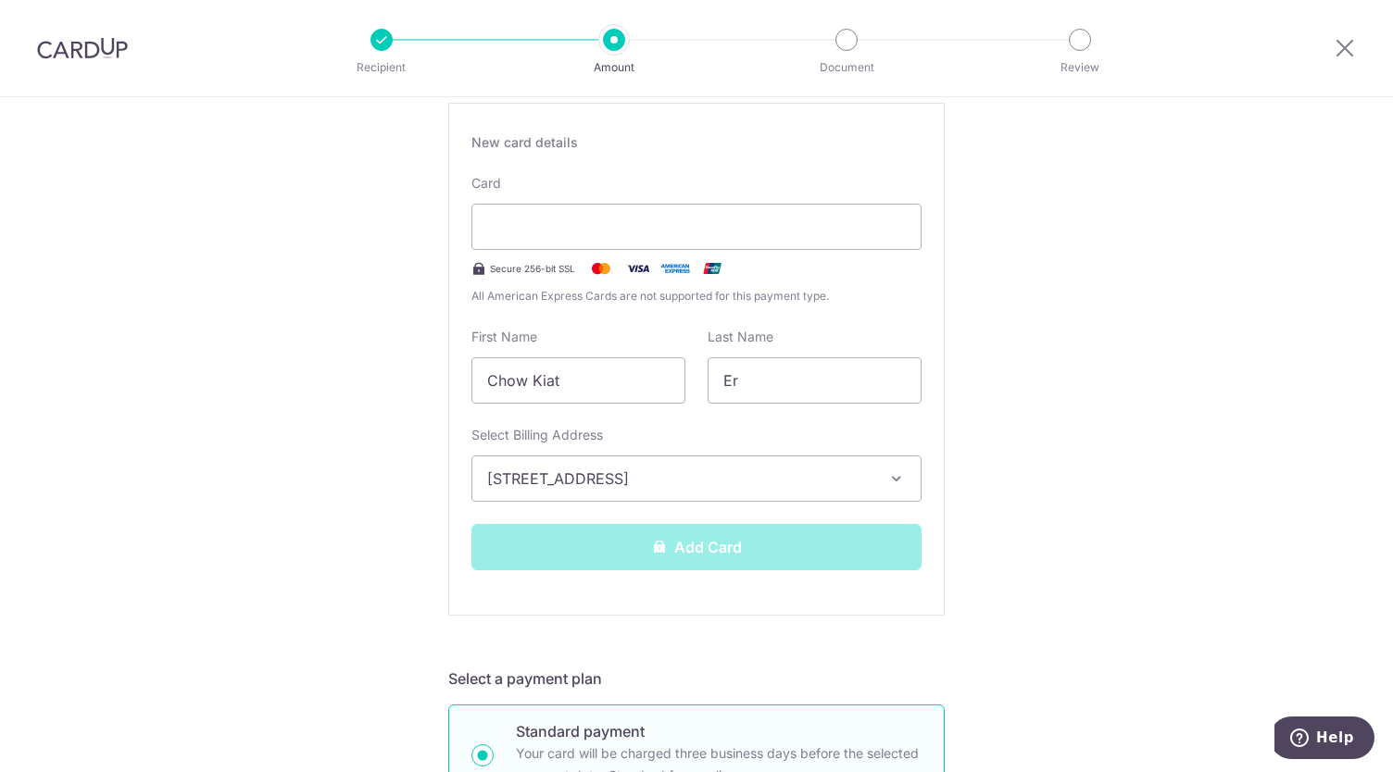
scroll to position [329, 0]
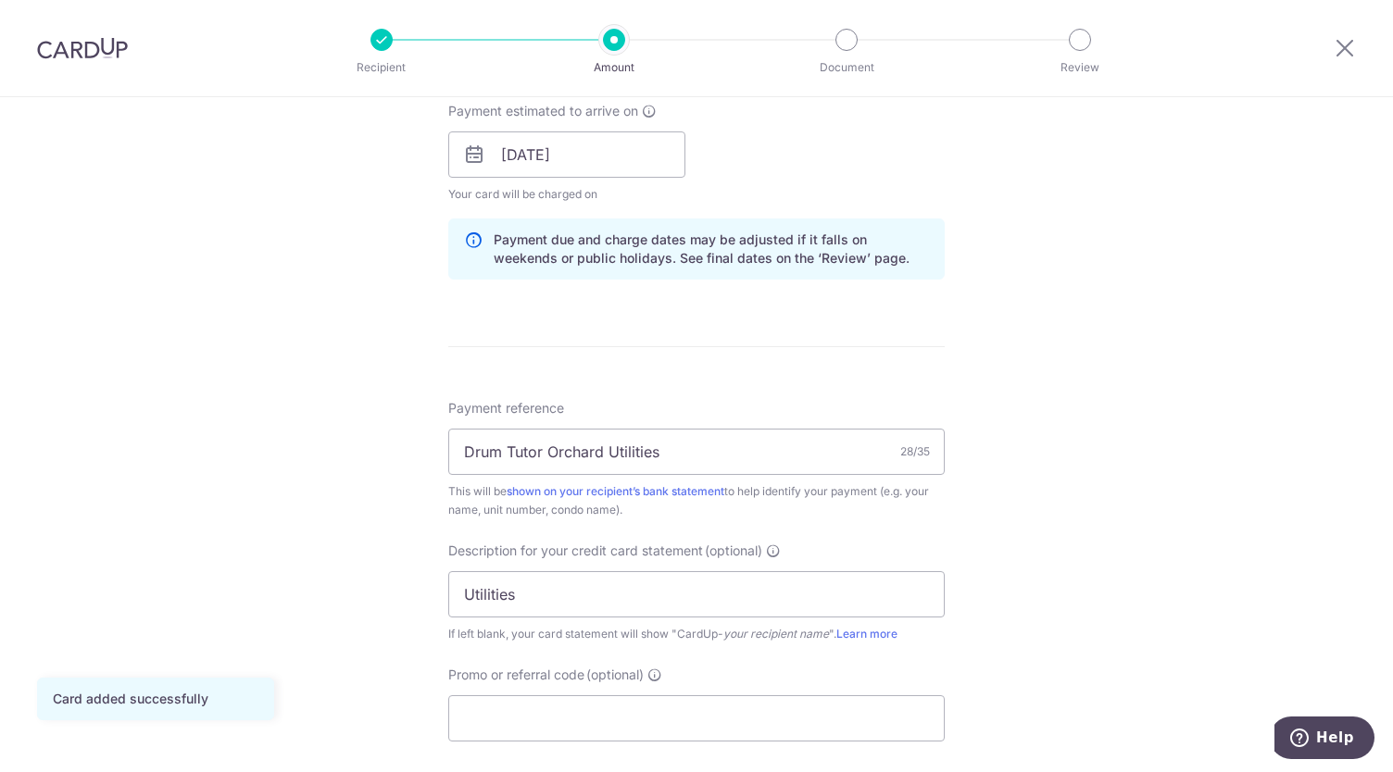
scroll to position [1136, 0]
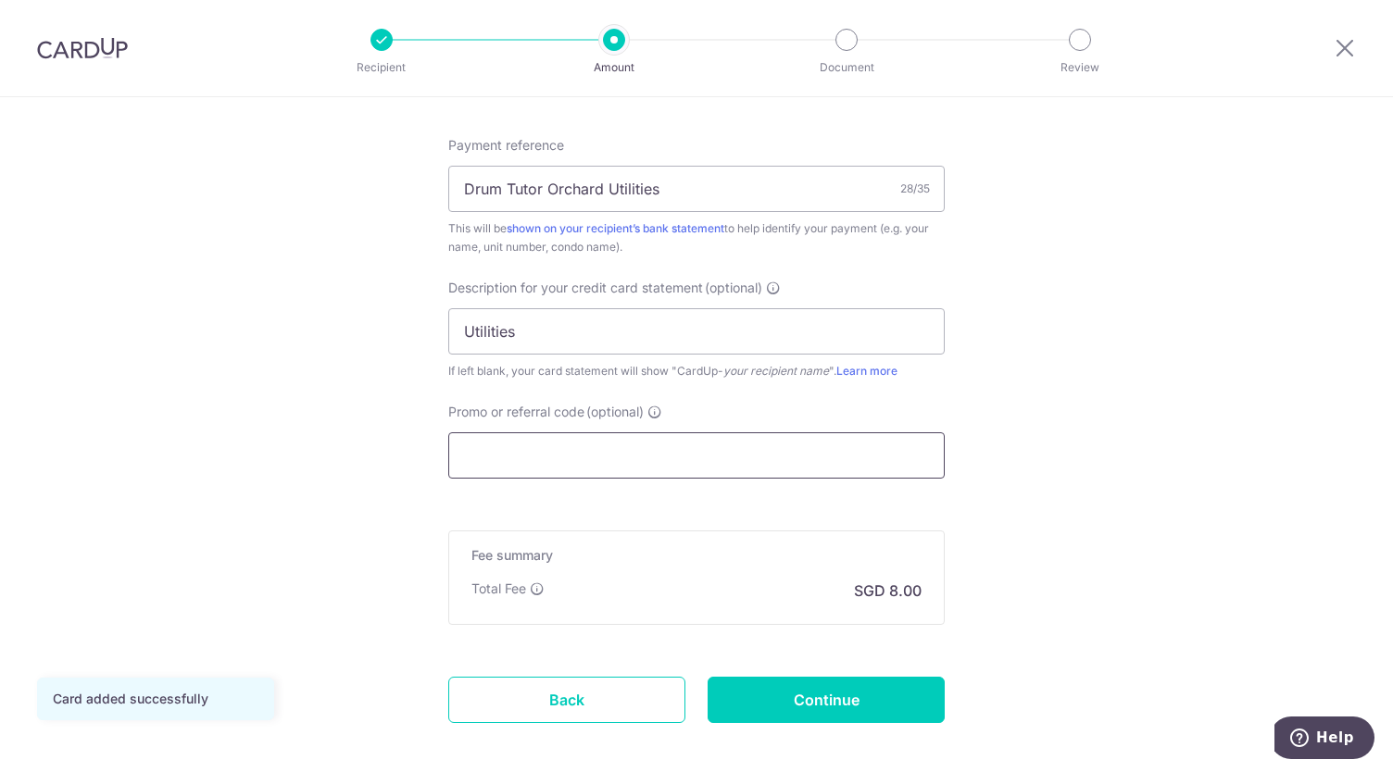
click at [533, 449] on input "Promo or referral code (optional)" at bounding box center [696, 456] width 496 height 46
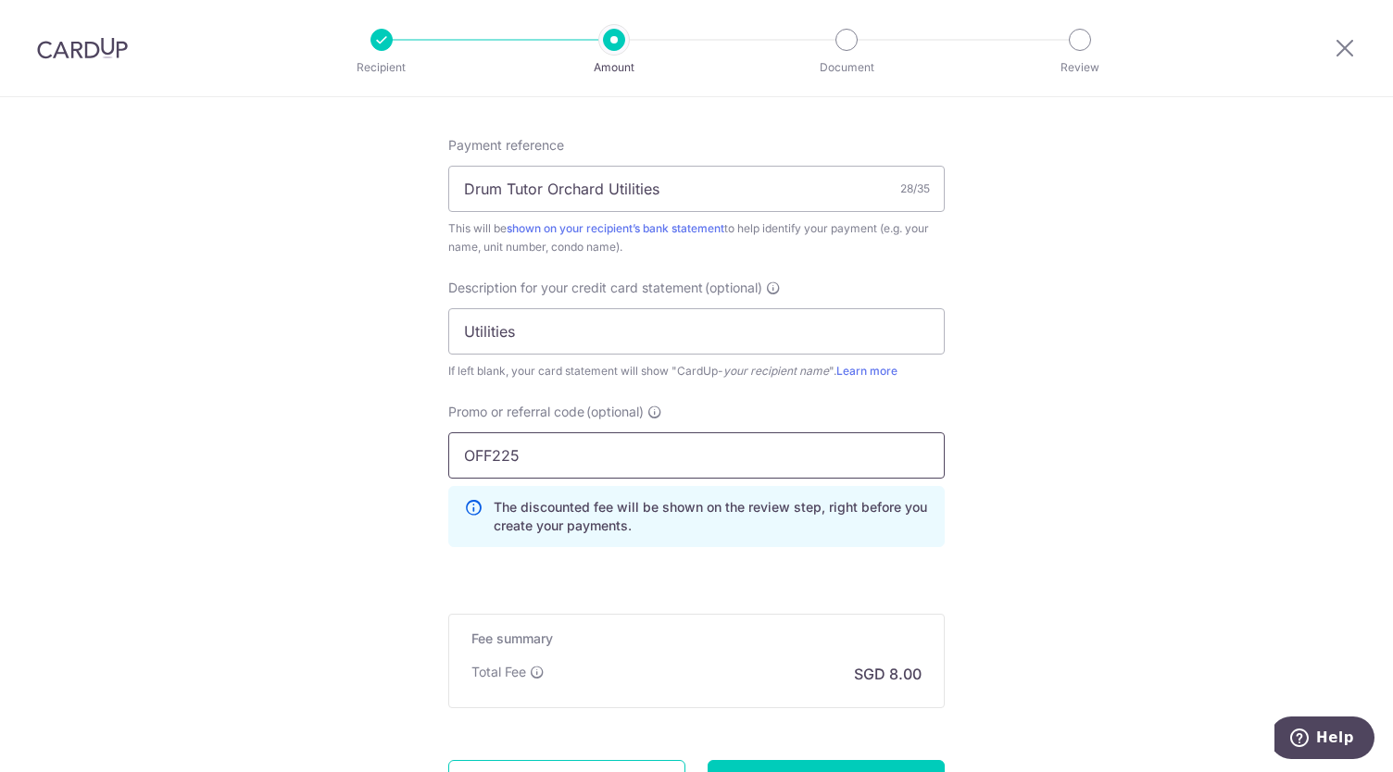
type input "OFF225"
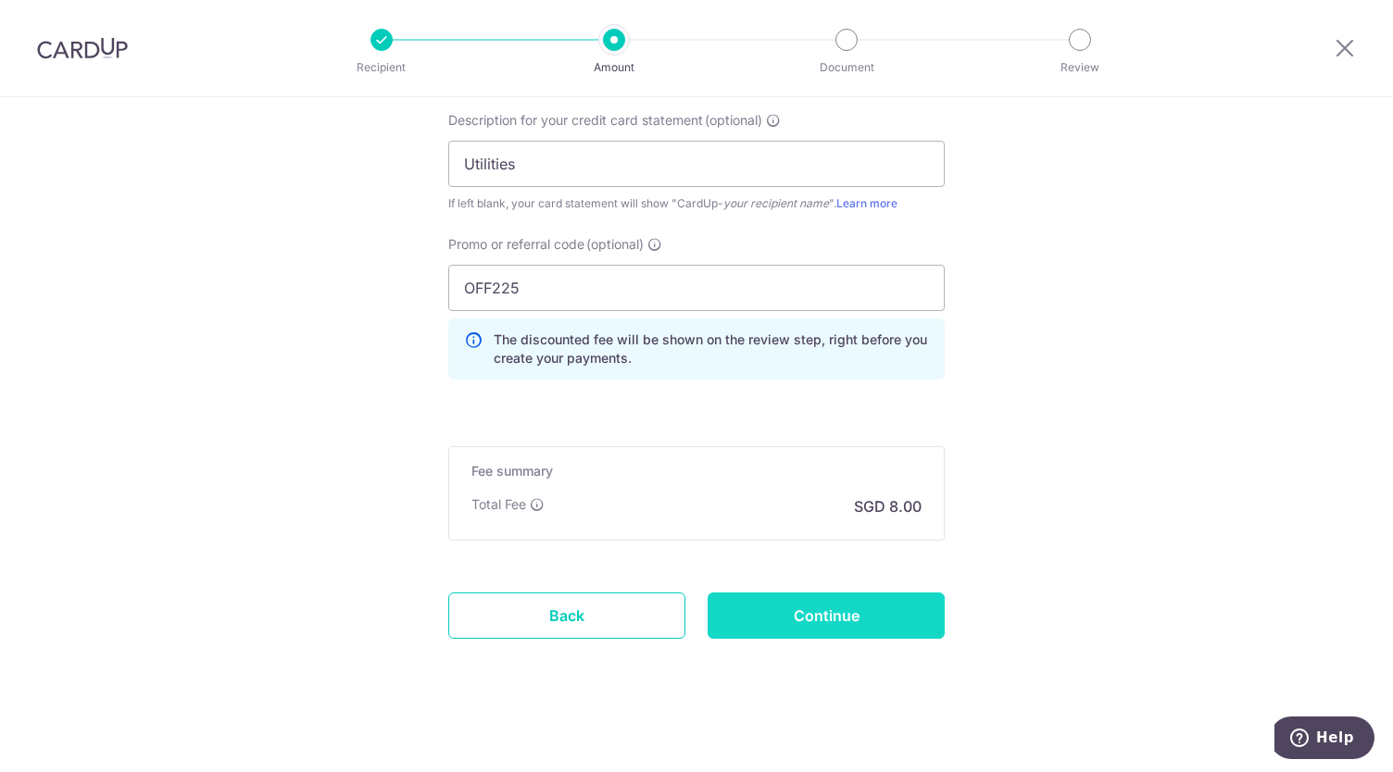
click at [831, 611] on input "Continue" at bounding box center [826, 616] width 237 height 46
type input "Create Schedule"
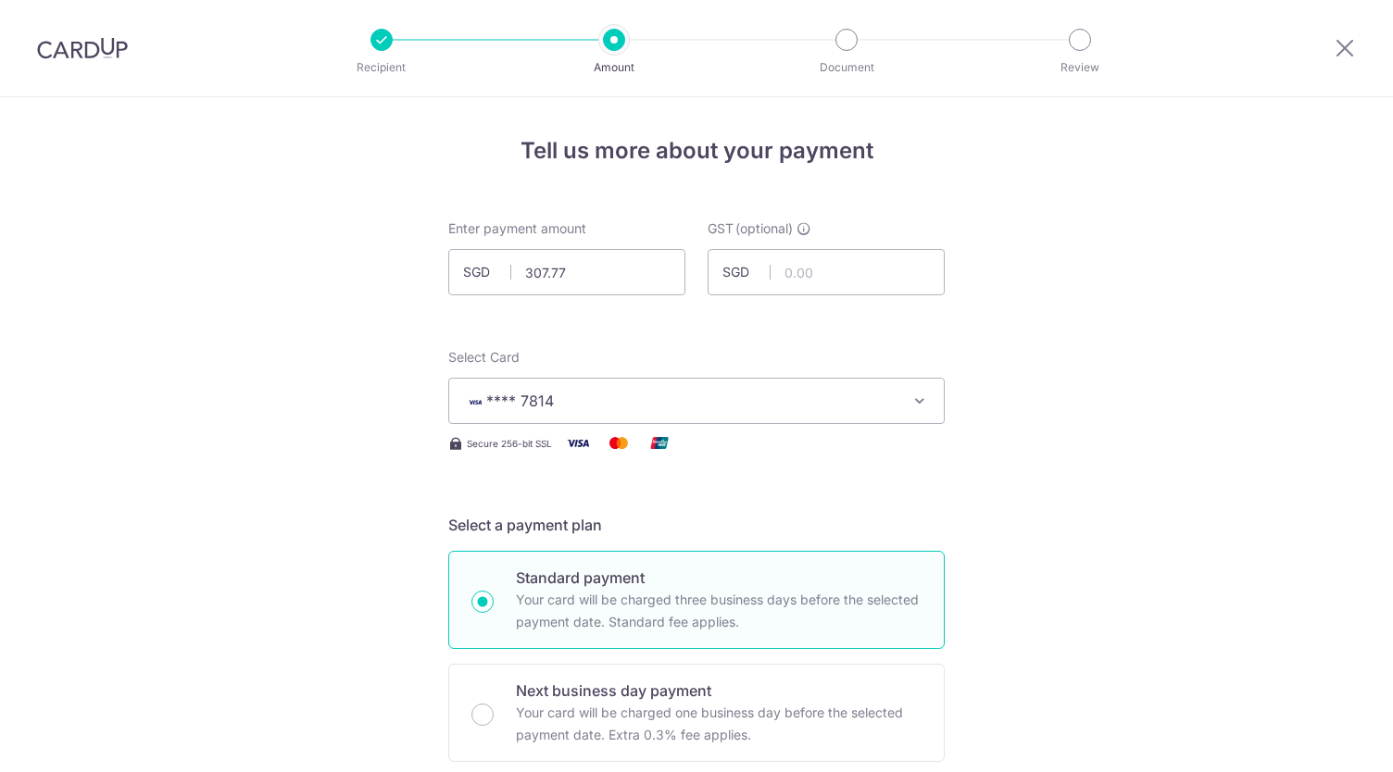
scroll to position [1330, 0]
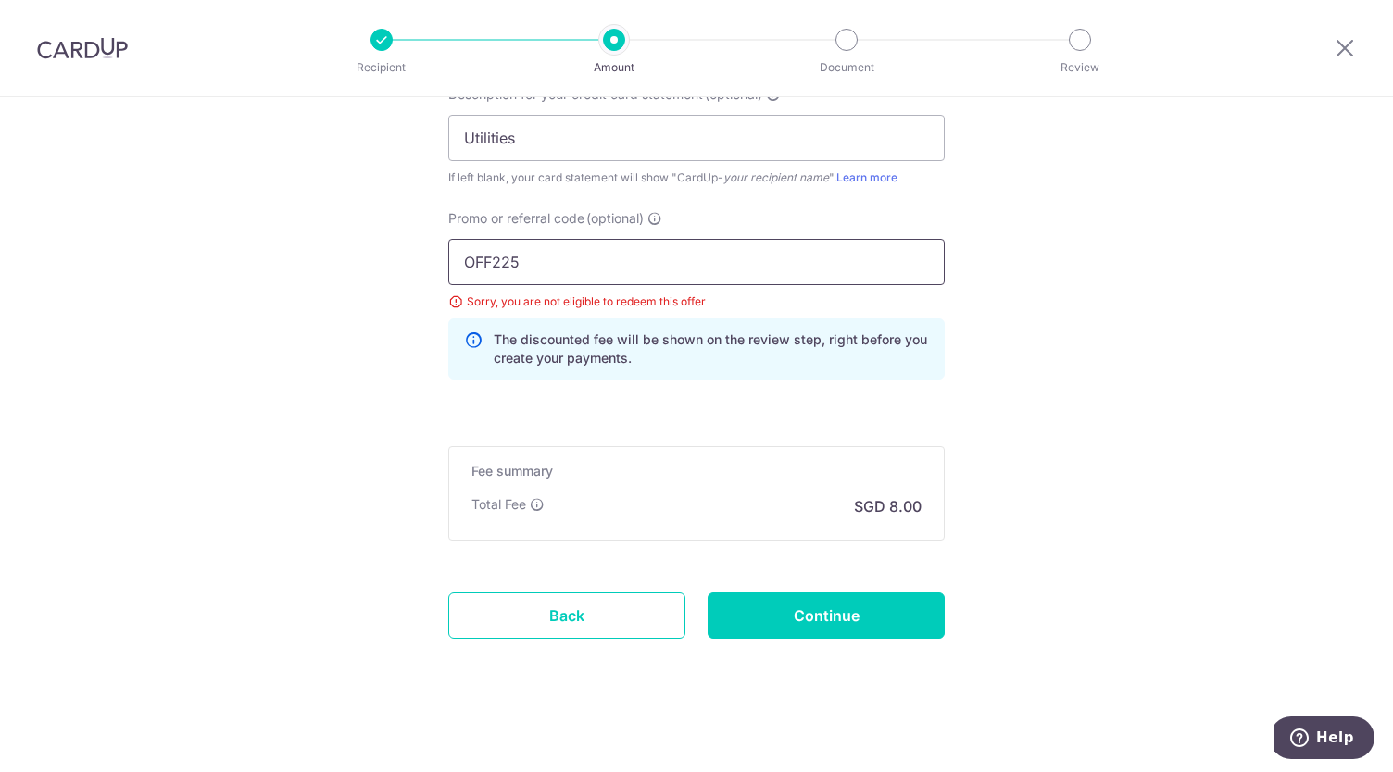
click at [641, 267] on input "OFF225" at bounding box center [696, 262] width 496 height 46
type input "O"
type input "GET225"
click at [824, 611] on input "Continue" at bounding box center [826, 616] width 237 height 46
type input "Update Schedule"
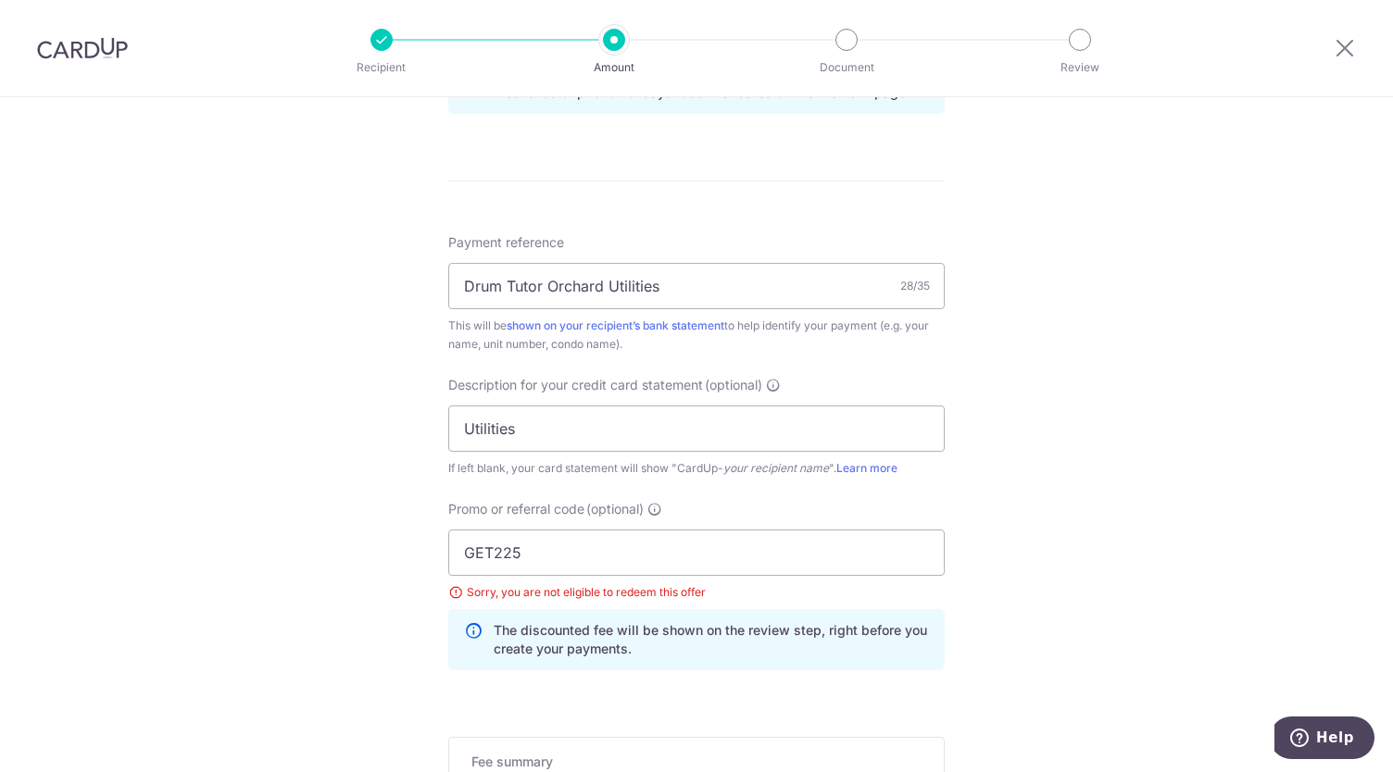
scroll to position [1330, 0]
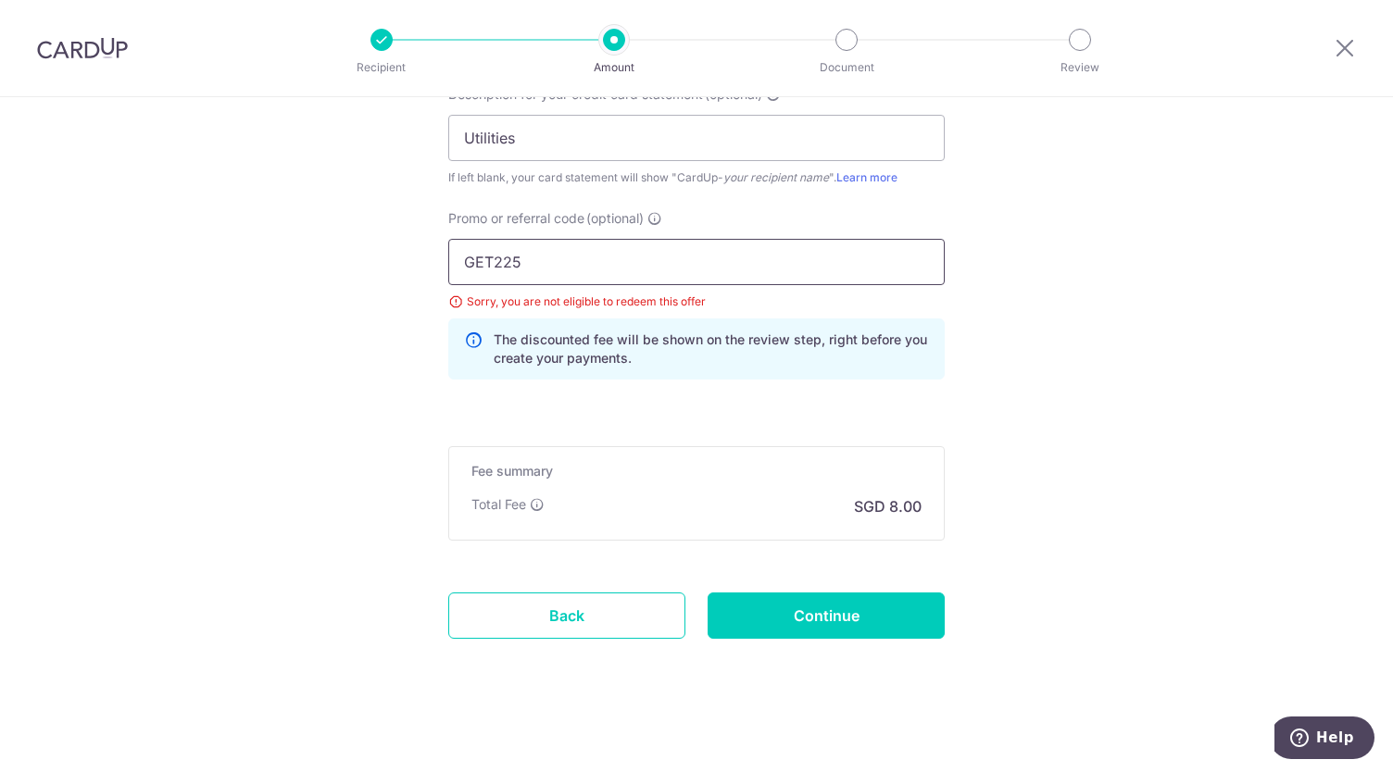
click at [550, 260] on input "GET225" at bounding box center [696, 262] width 496 height 46
type input "OFF225"
click at [846, 613] on input "Continue" at bounding box center [826, 616] width 237 height 46
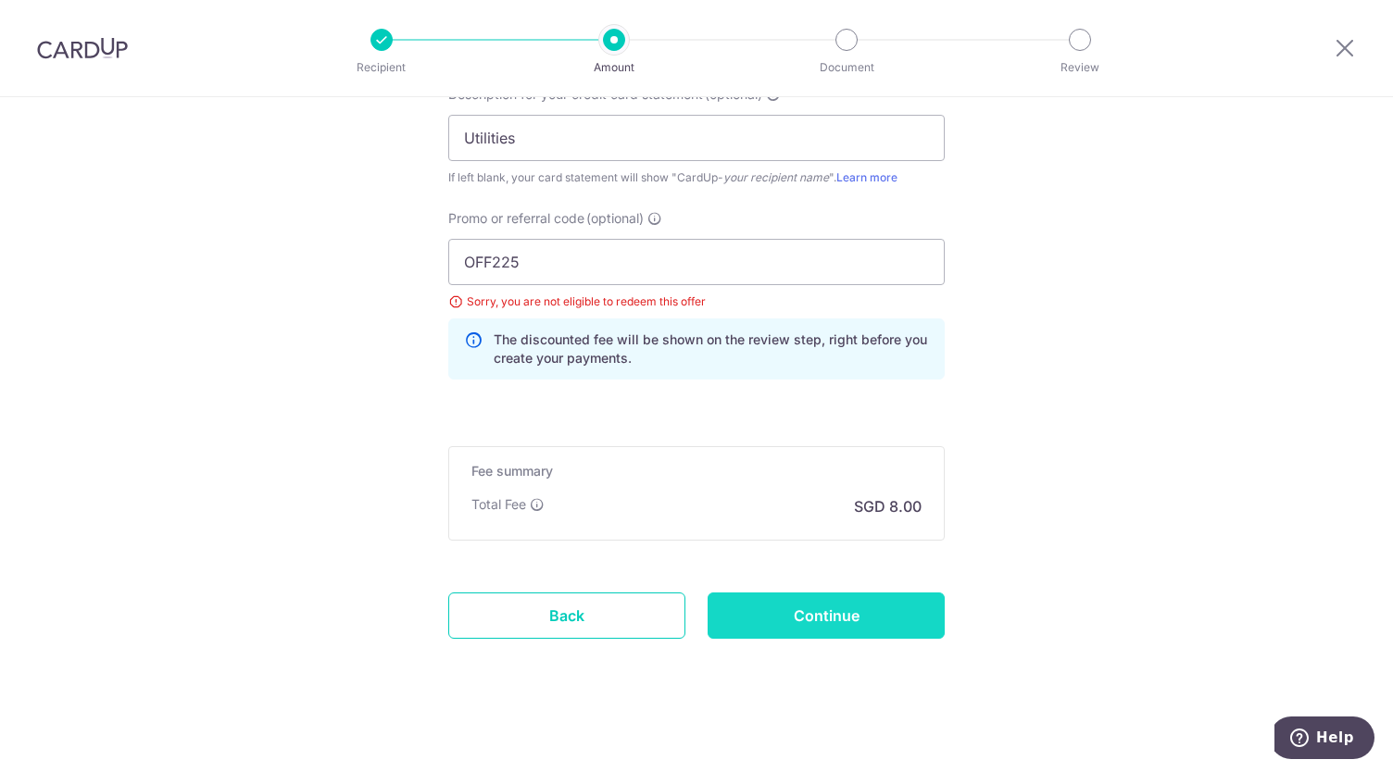
type input "Update Schedule"
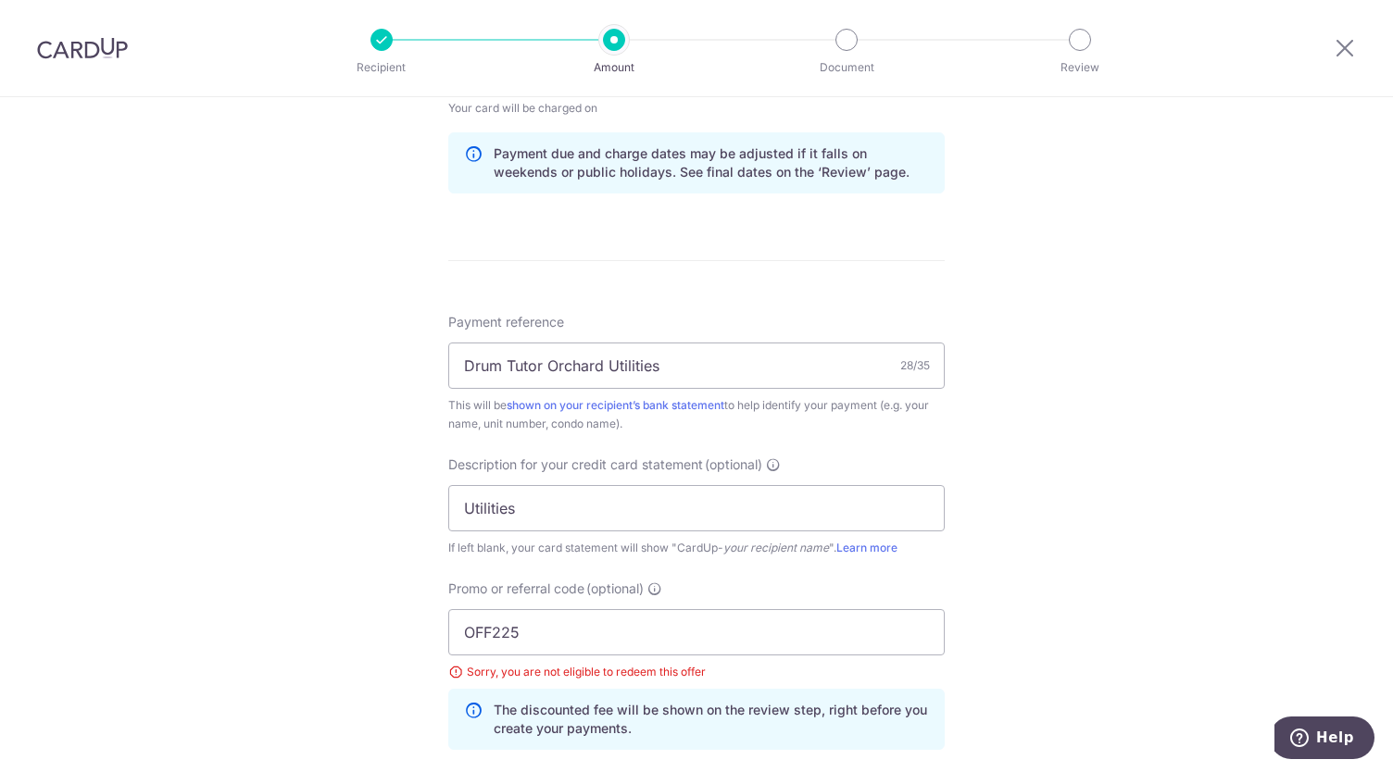
scroll to position [1287, 0]
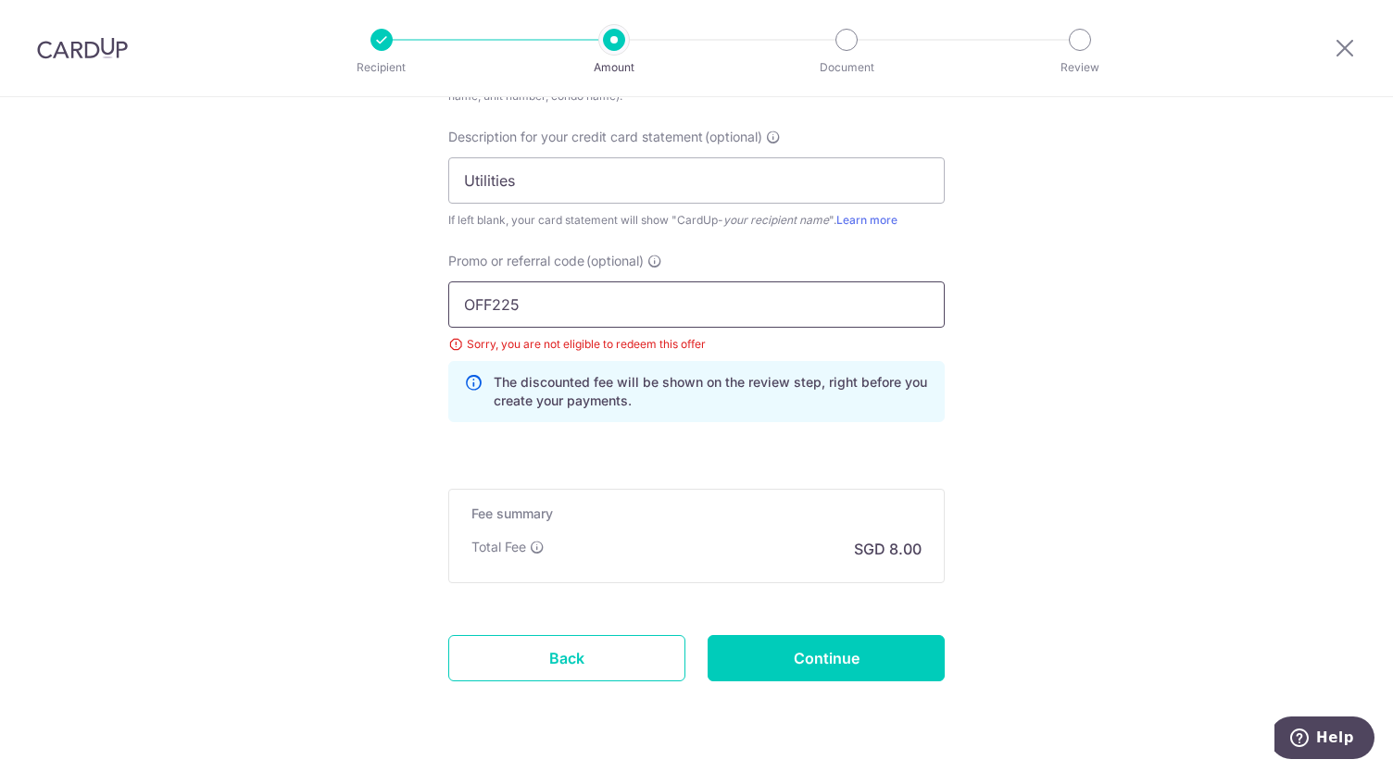
click at [637, 312] on input "OFF225" at bounding box center [696, 305] width 496 height 46
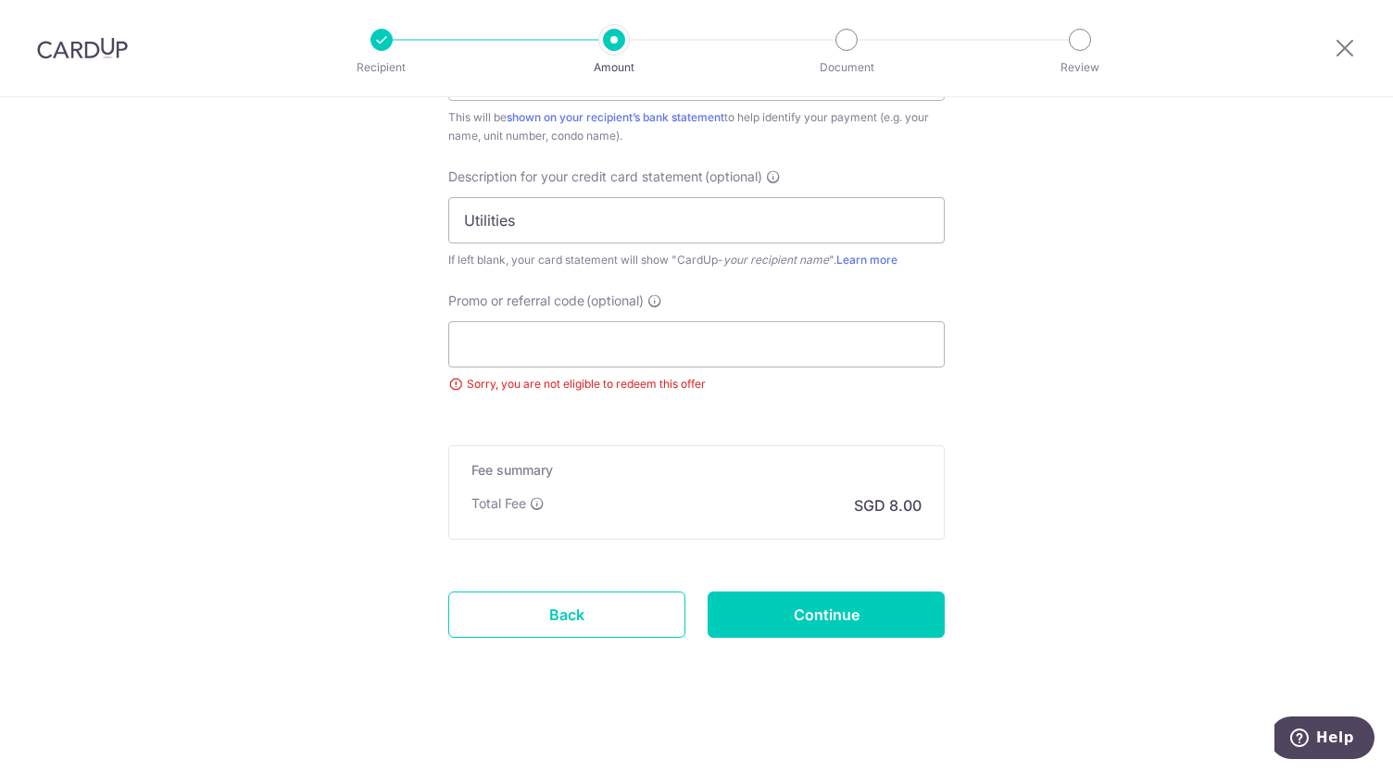
click at [856, 606] on input "Continue" at bounding box center [826, 615] width 237 height 46
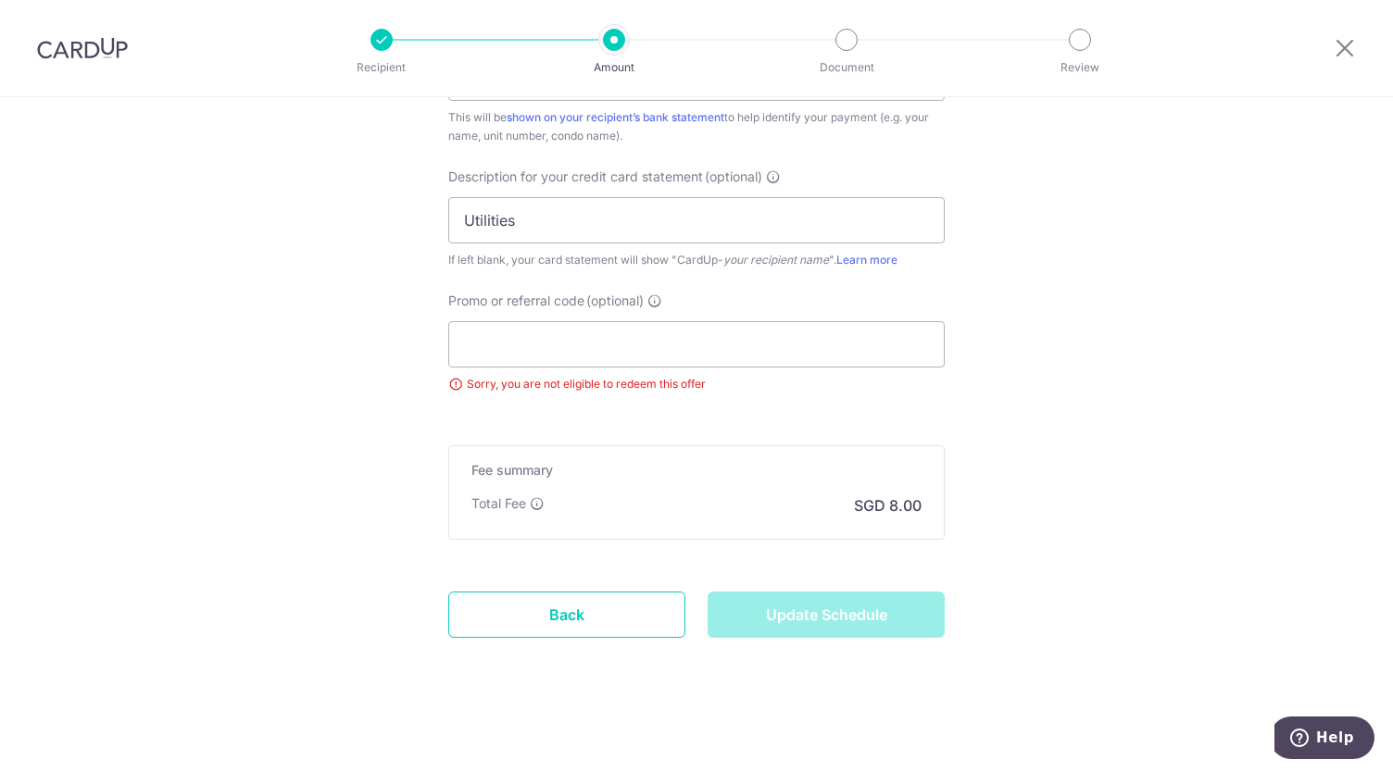
type input "Update Schedule"
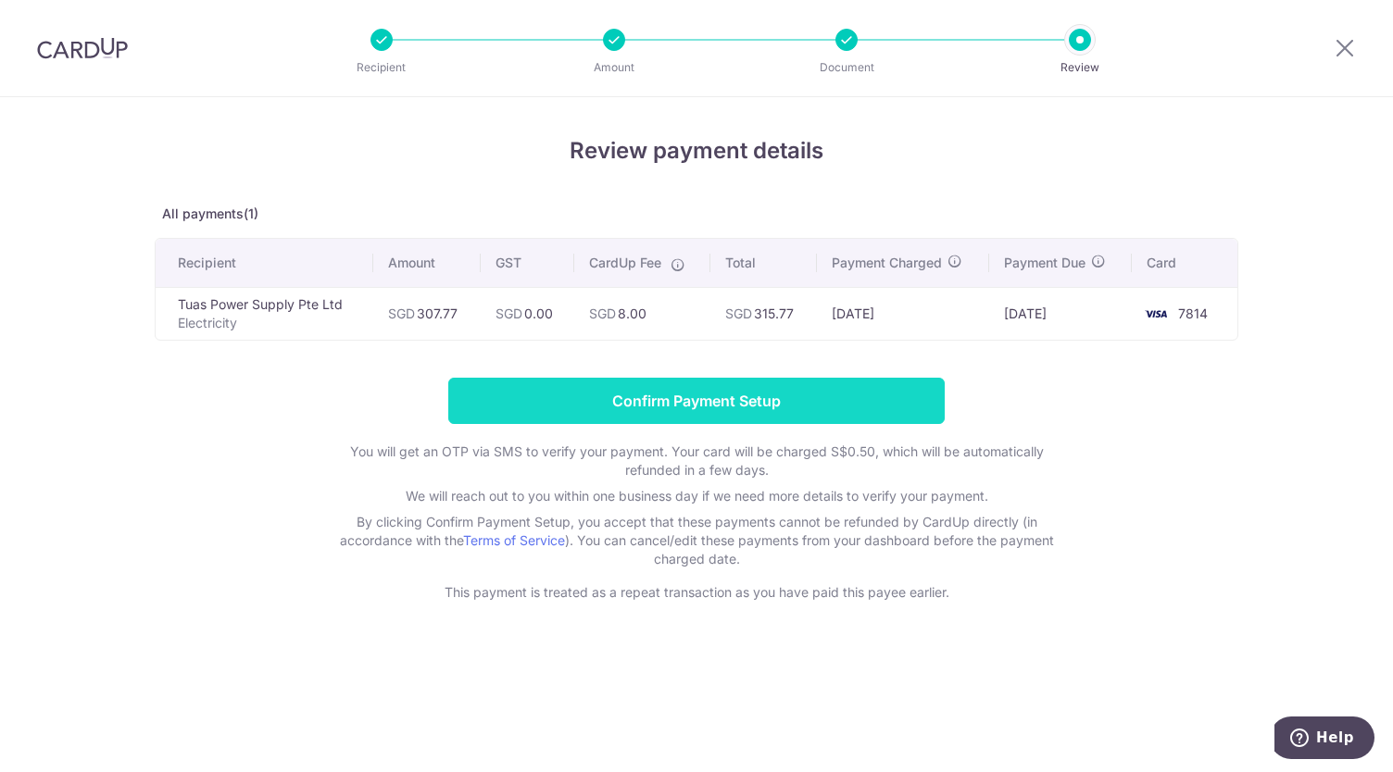
click at [683, 396] on input "Confirm Payment Setup" at bounding box center [696, 401] width 496 height 46
